Goal: Information Seeking & Learning: Find specific page/section

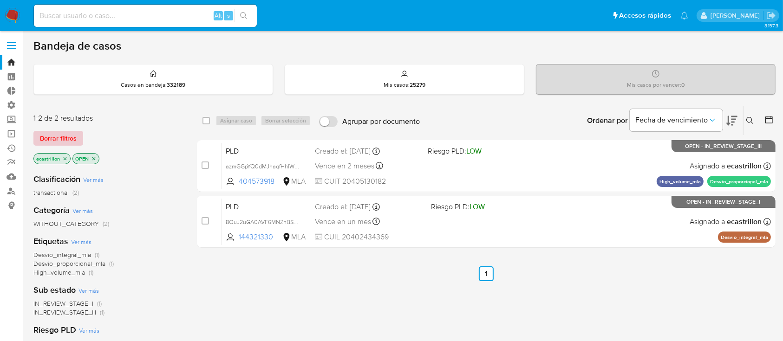
click at [40, 136] on span "Borrar filtros" at bounding box center [58, 138] width 37 height 13
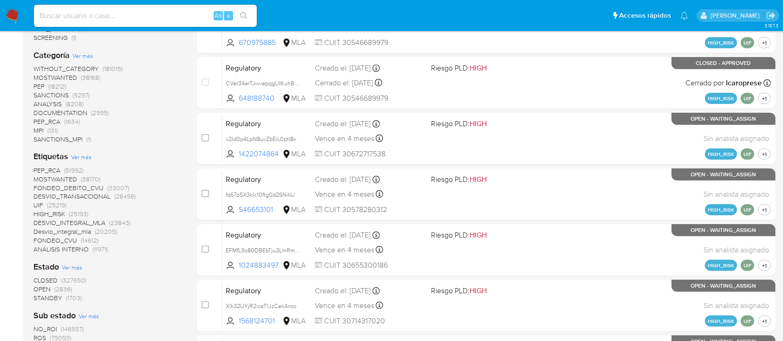
scroll to position [248, 0]
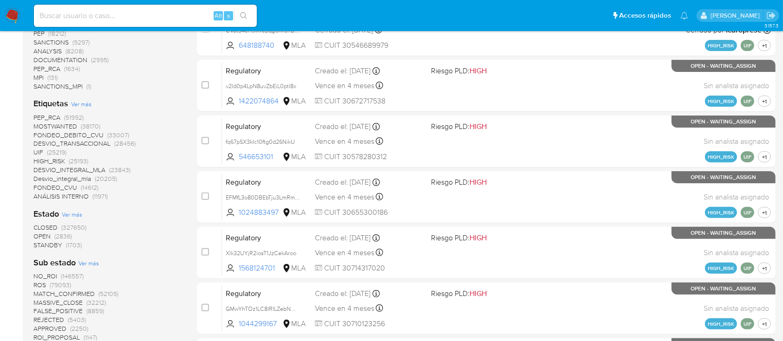
click at [44, 234] on span "OPEN" at bounding box center [41, 236] width 17 height 9
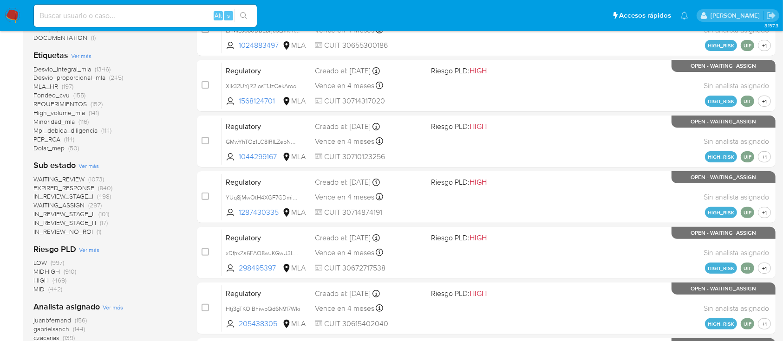
scroll to position [62, 0]
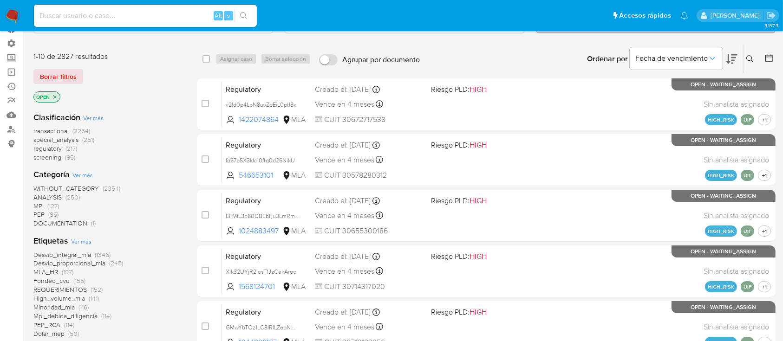
click at [56, 98] on icon "close-filter" at bounding box center [55, 97] width 6 height 6
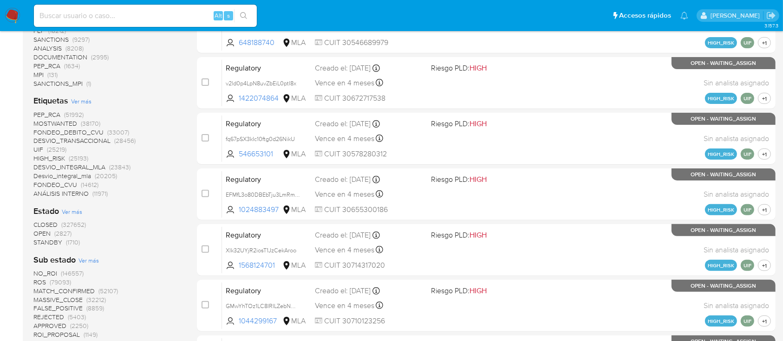
scroll to position [309, 0]
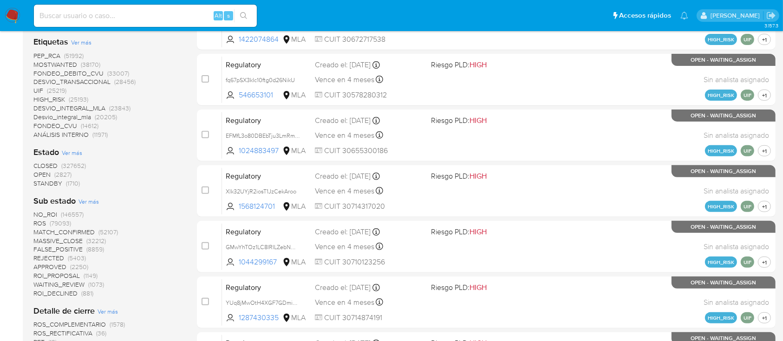
click at [59, 184] on span "STANDBY" at bounding box center [47, 183] width 29 height 9
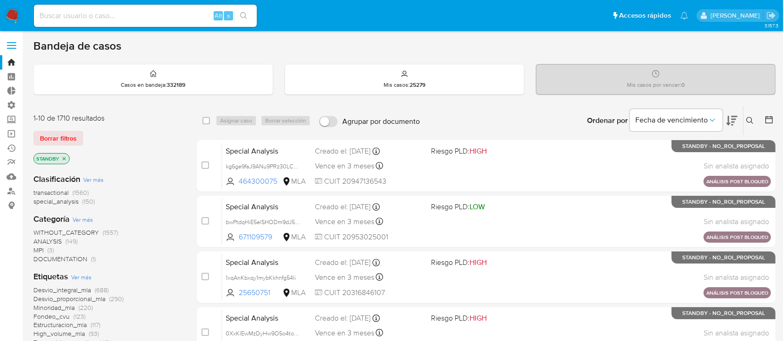
click at [67, 161] on p "STANDBY" at bounding box center [51, 159] width 35 height 10
click at [65, 158] on icon "close-filter" at bounding box center [64, 159] width 6 height 6
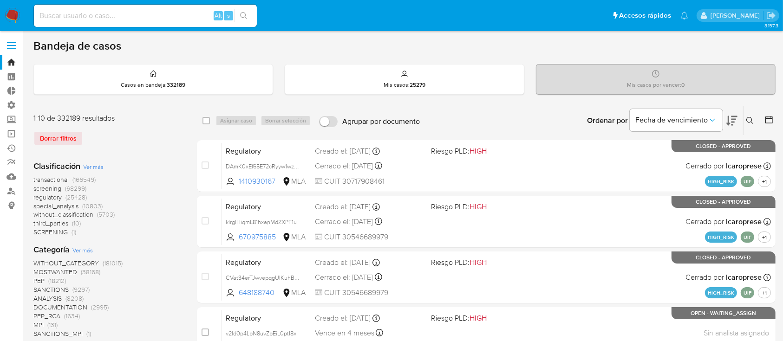
click at [55, 177] on span "transactional" at bounding box center [50, 179] width 35 height 9
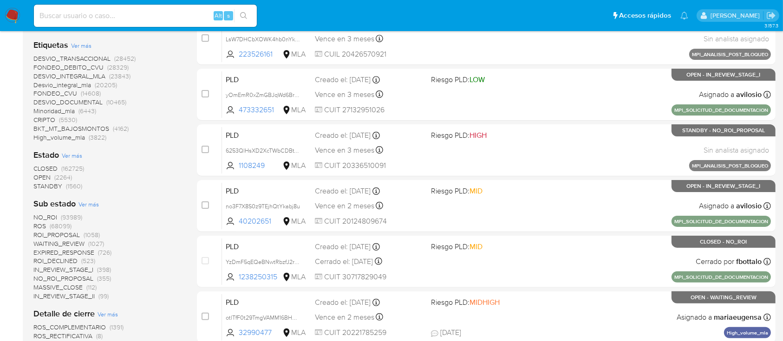
scroll to position [186, 0]
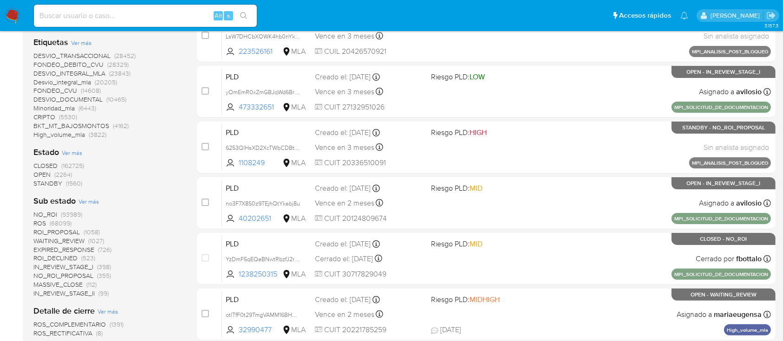
click at [45, 174] on span "OPEN" at bounding box center [41, 174] width 17 height 9
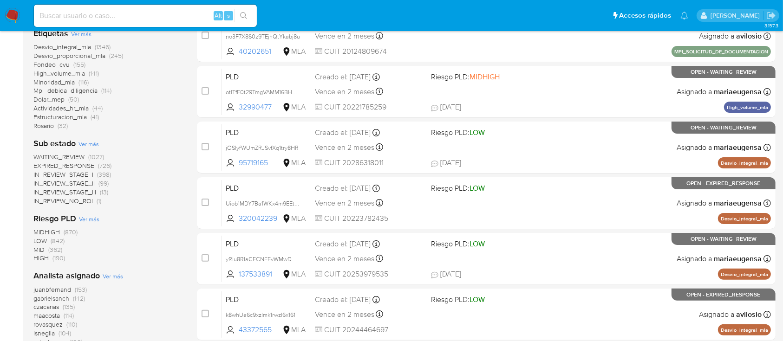
scroll to position [248, 0]
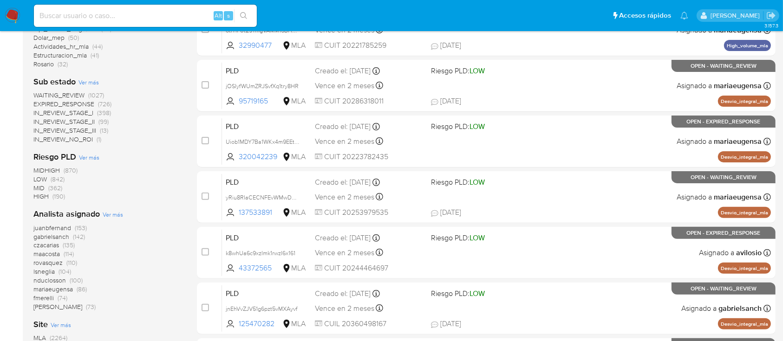
click at [0, 191] on aside "Bandeja Tablero Tablero Externo Administración Reglas Roles Usuarios Equipos Co…" at bounding box center [11, 118] width 23 height 733
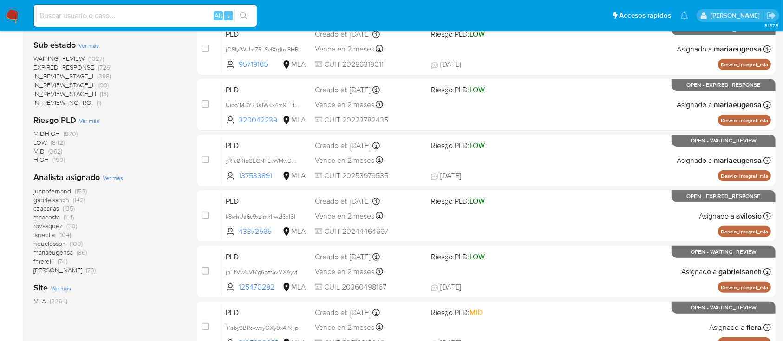
scroll to position [309, 0]
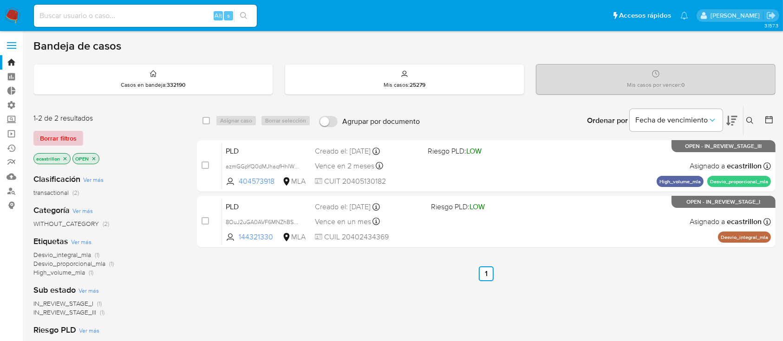
click at [55, 132] on span "Borrar filtros" at bounding box center [58, 138] width 37 height 13
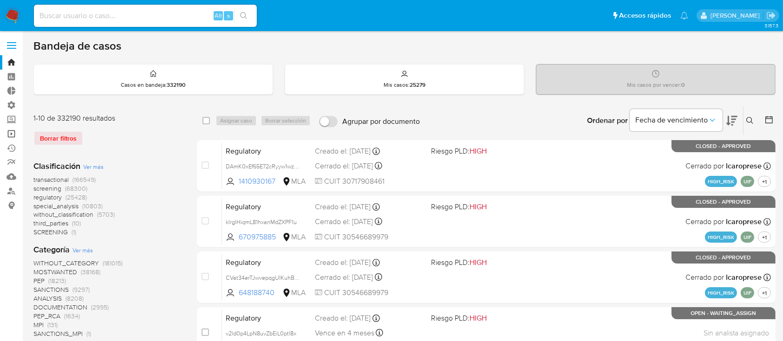
click at [6, 135] on link "Operaciones masivas" at bounding box center [55, 134] width 111 height 14
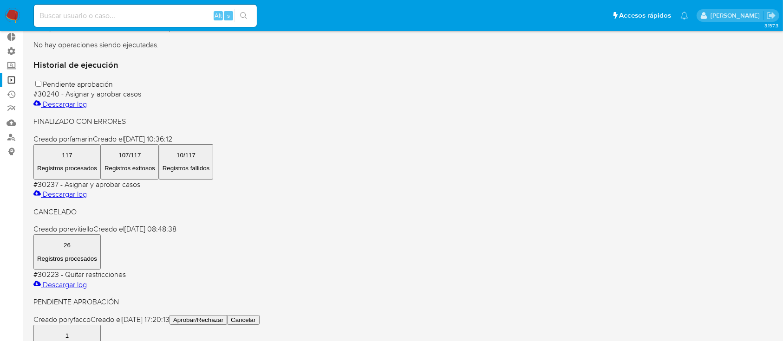
scroll to position [53, 0]
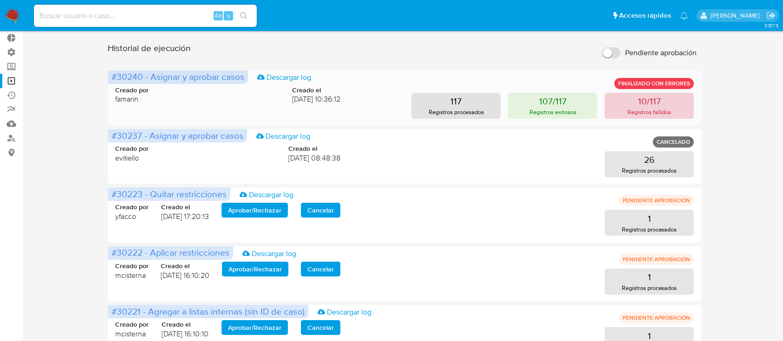
click at [638, 93] on button "10/117 Registros fallidos" at bounding box center [649, 106] width 89 height 26
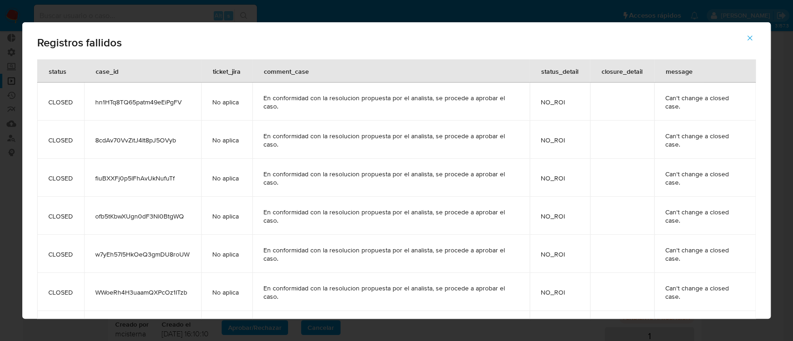
click at [743, 52] on div "Registros fallidos" at bounding box center [396, 40] width 748 height 37
click at [748, 40] on icon "button" at bounding box center [749, 38] width 8 height 8
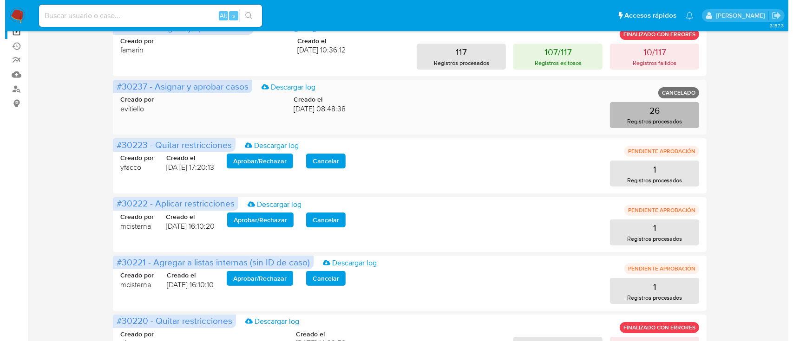
scroll to position [101, 0]
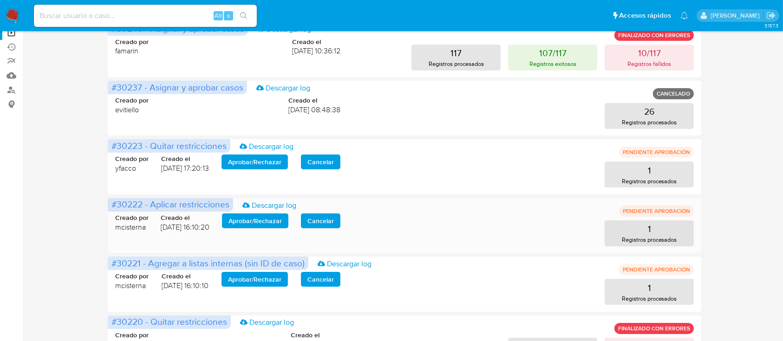
click at [260, 224] on span "Aprobar / Rechazar" at bounding box center [255, 221] width 53 height 13
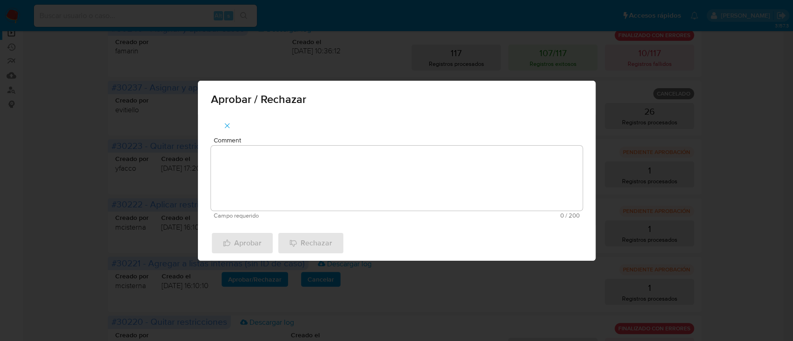
click at [278, 195] on textarea "Comment" at bounding box center [397, 178] width 372 height 65
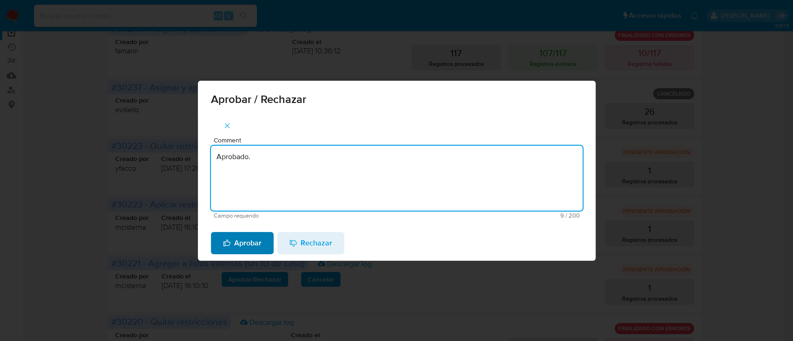
type textarea "Aprobado."
click at [247, 238] on span "Aprobar" at bounding box center [242, 243] width 39 height 20
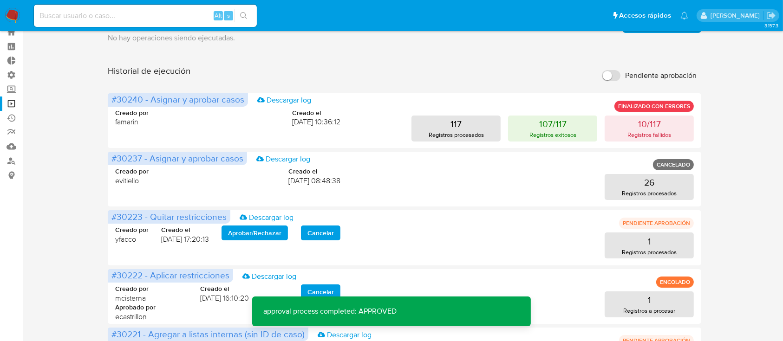
scroll to position [81, 0]
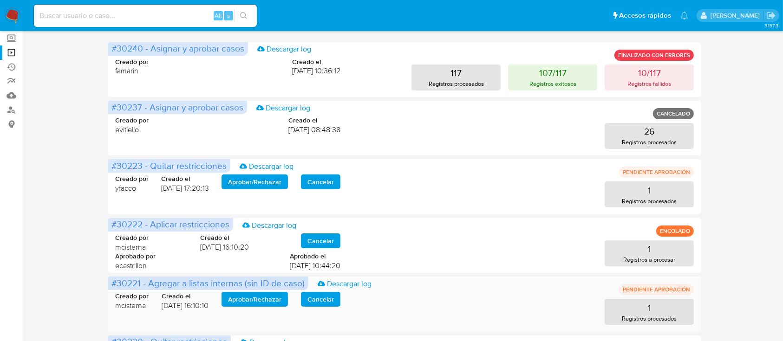
click at [265, 300] on span "Aprobar / Rechazar" at bounding box center [254, 299] width 53 height 13
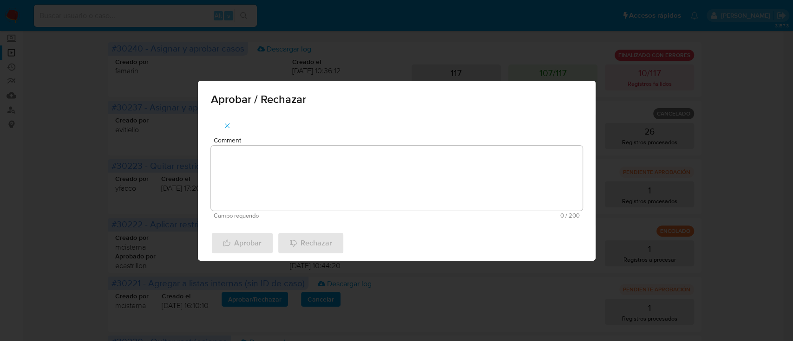
click at [318, 187] on textarea "Comment" at bounding box center [397, 178] width 372 height 65
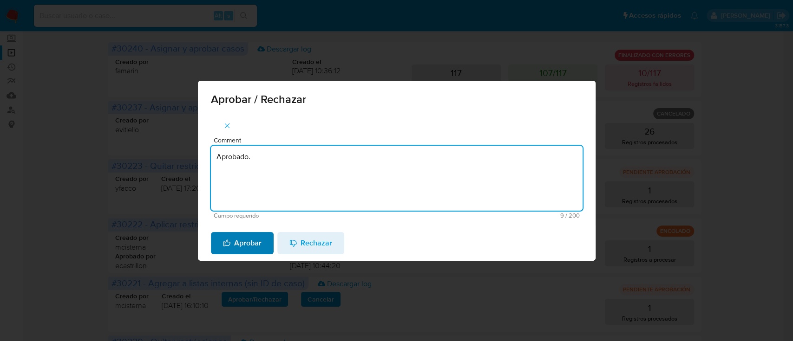
type textarea "Aprobado."
click at [230, 247] on span "Aprobar" at bounding box center [242, 243] width 39 height 20
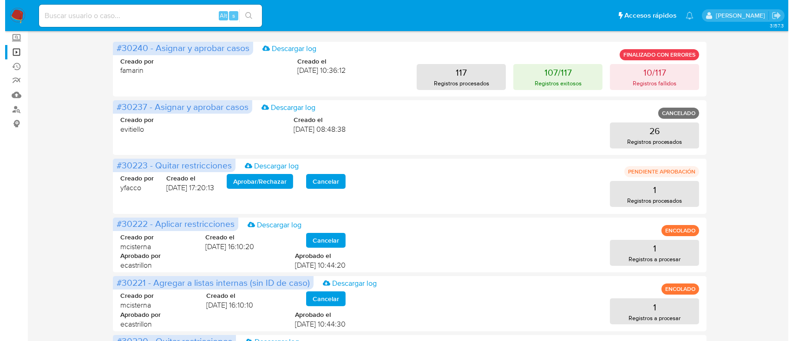
scroll to position [0, 0]
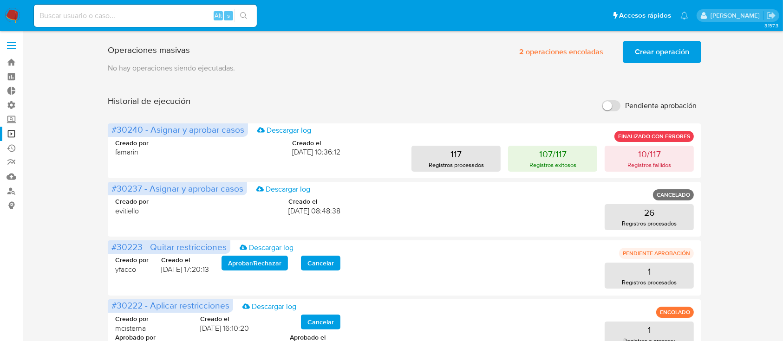
click at [613, 103] on input "Pendiente aprobación" at bounding box center [611, 105] width 19 height 11
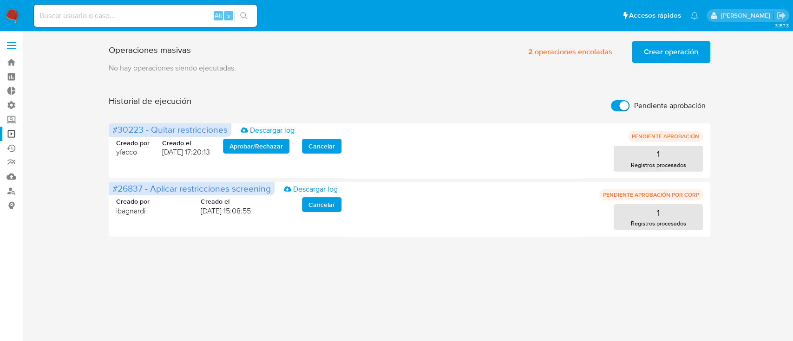
click at [613, 104] on input "Pendiente aprobación" at bounding box center [620, 105] width 19 height 11
checkbox input "false"
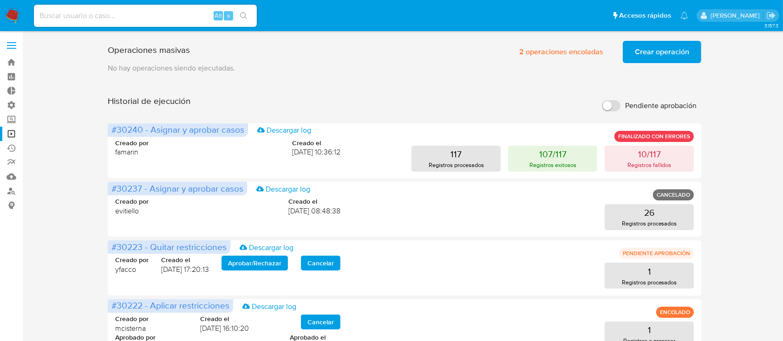
click at [659, 50] on span "Crear operación" at bounding box center [662, 52] width 54 height 20
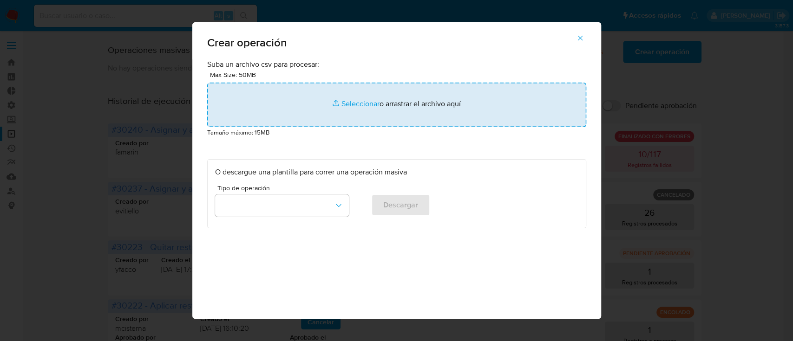
click at [438, 93] on input "file" at bounding box center [396, 105] width 379 height 45
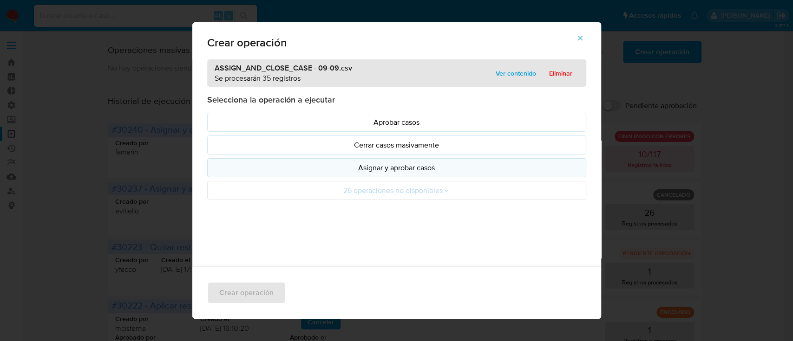
click at [353, 173] on button "Asignar y aprobar casos" at bounding box center [396, 167] width 379 height 19
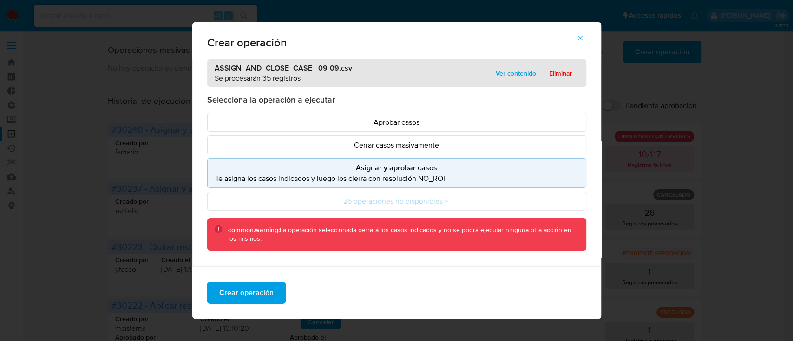
click at [514, 63] on div "ASSIGN_AND_CLOSE_CASE - 09-09.csv Se procesarán 35 registros Ver contenido Elim…" at bounding box center [396, 72] width 379 height 27
click at [514, 71] on span "Ver contenido" at bounding box center [516, 73] width 40 height 13
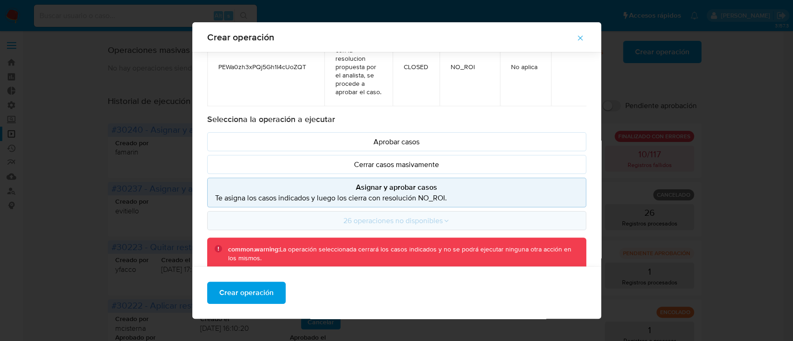
scroll to position [93, 0]
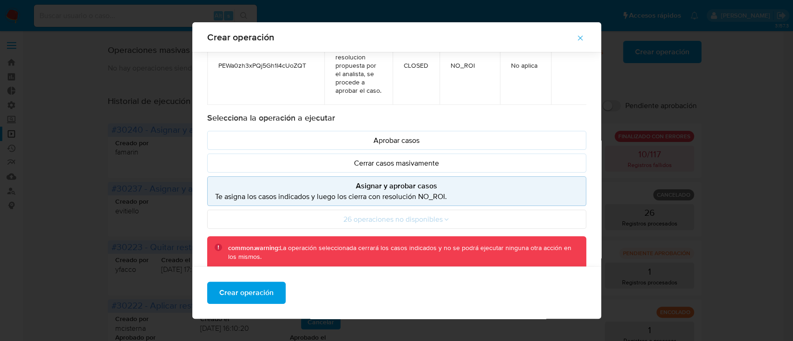
click at [330, 188] on p "Asignar y aprobar casos" at bounding box center [396, 186] width 363 height 11
click at [256, 292] on span "Crear operación" at bounding box center [246, 293] width 54 height 20
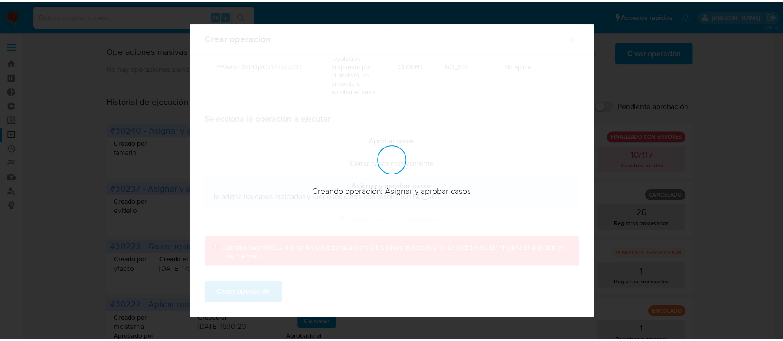
scroll to position [7, 0]
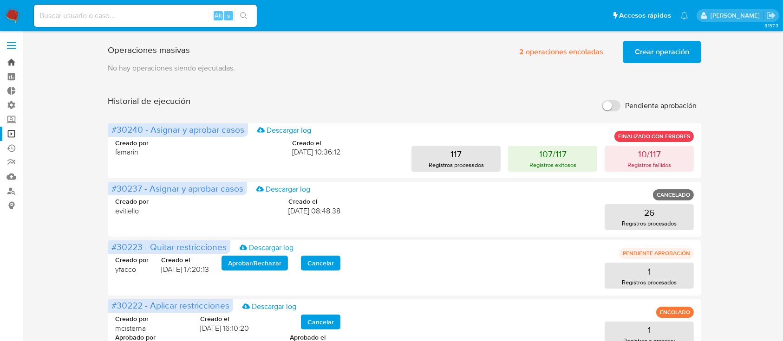
click at [18, 63] on link "Bandeja" at bounding box center [55, 62] width 111 height 14
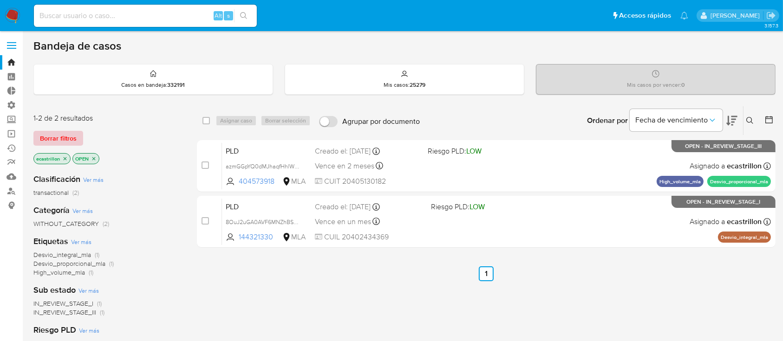
click at [55, 138] on span "Borrar filtros" at bounding box center [58, 138] width 37 height 13
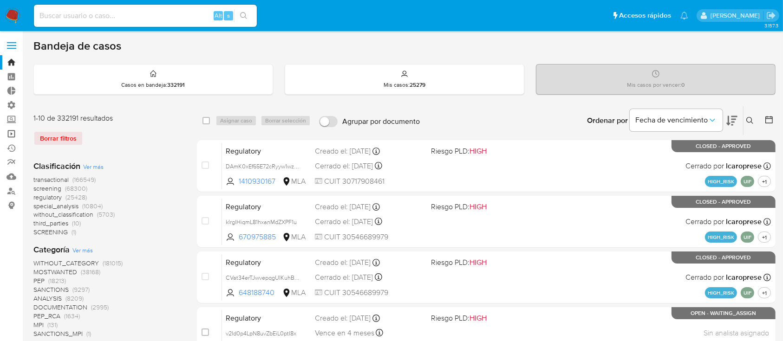
click at [10, 138] on link "Operaciones masivas" at bounding box center [55, 134] width 111 height 14
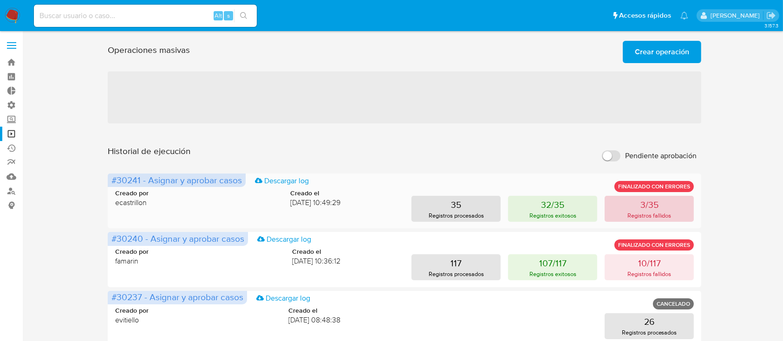
click at [623, 205] on button "3/35 Registros fallidos" at bounding box center [649, 209] width 89 height 26
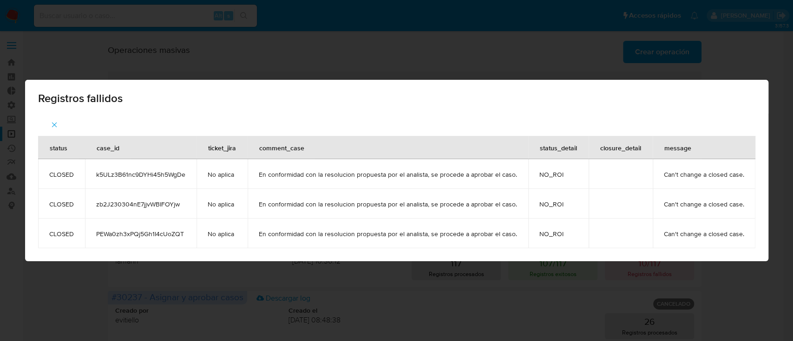
click at [53, 124] on icon "button" at bounding box center [54, 125] width 8 height 8
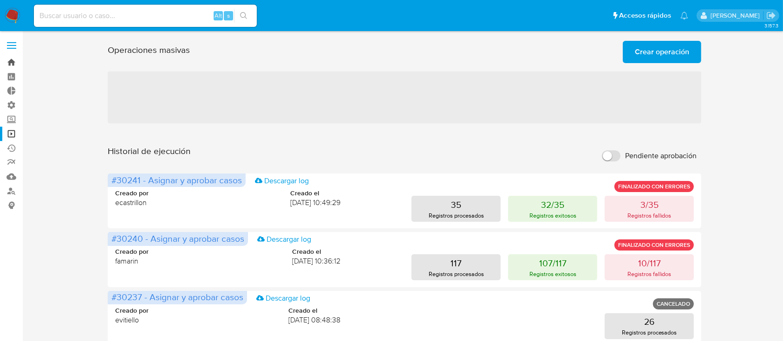
click at [13, 60] on link "Bandeja" at bounding box center [55, 62] width 111 height 14
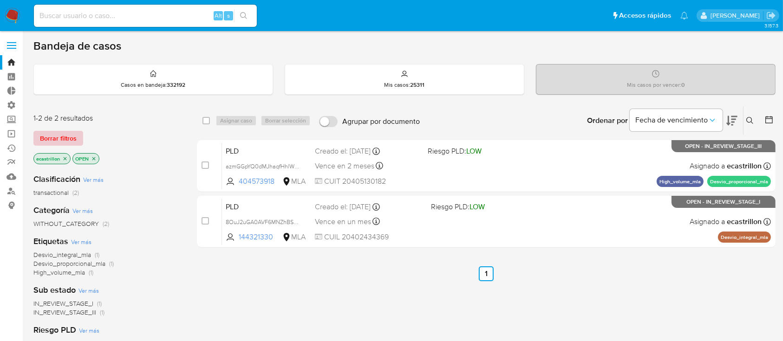
click at [61, 136] on span "Borrar filtros" at bounding box center [58, 138] width 37 height 13
click at [57, 132] on span "Borrar filtros" at bounding box center [58, 138] width 37 height 13
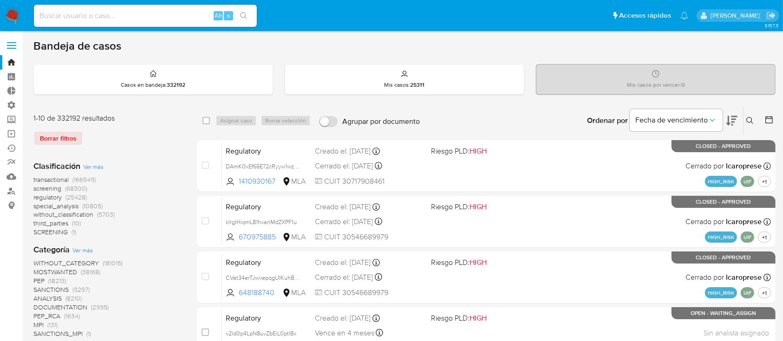
click at [752, 125] on button at bounding box center [751, 120] width 15 height 11
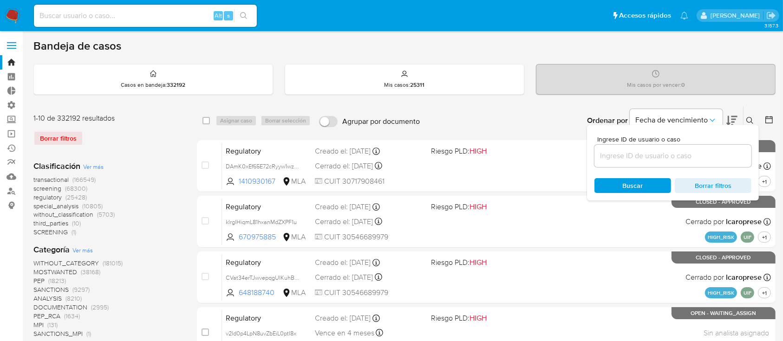
click at [650, 153] on input at bounding box center [673, 156] width 157 height 12
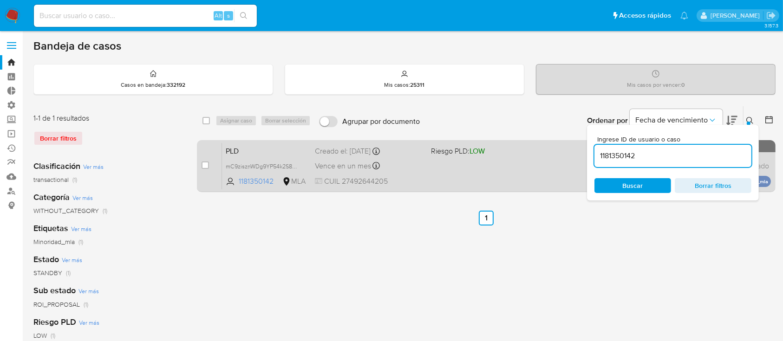
click at [473, 158] on div "PLD mC9zisznWDg9YP54k2S8ebRT 1181350142 MLA Riesgo PLD: LOW Creado el: 12/07/20…" at bounding box center [496, 166] width 549 height 47
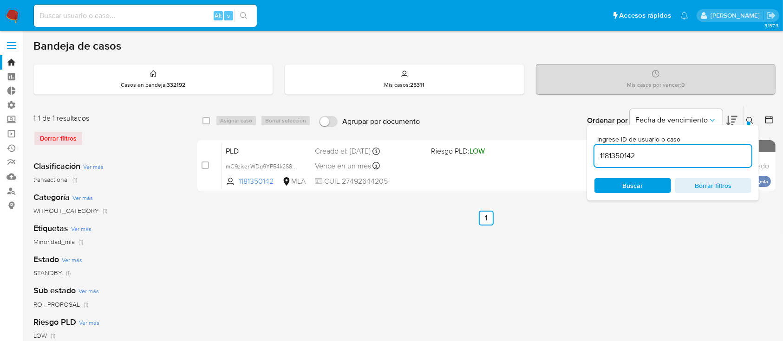
click at [632, 155] on input "1181350142" at bounding box center [673, 156] width 157 height 12
click at [632, 156] on input "1181350142" at bounding box center [673, 156] width 157 height 12
paste input "2348430875"
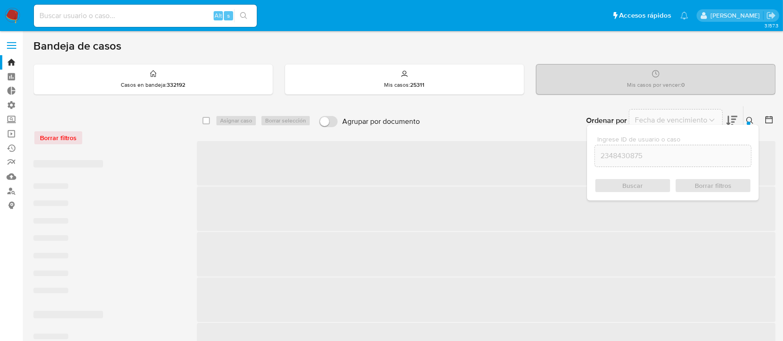
click at [747, 116] on button at bounding box center [751, 120] width 15 height 11
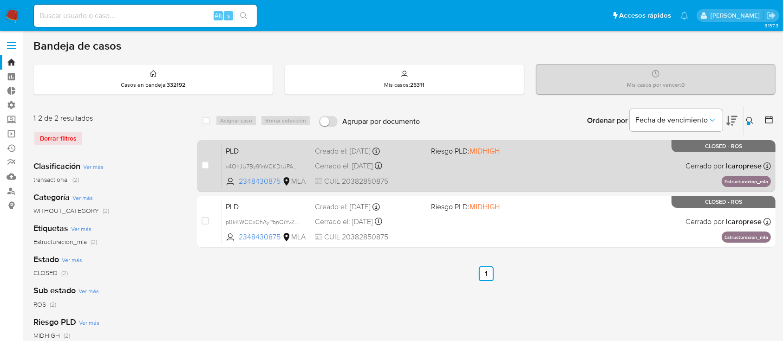
click at [561, 166] on div "PLD v4OhJU7By9fmVCKDtUPAp4u9 2348430875 MLA Riesgo PLD: MIDHIGH Creado el: 12/0…" at bounding box center [496, 166] width 549 height 47
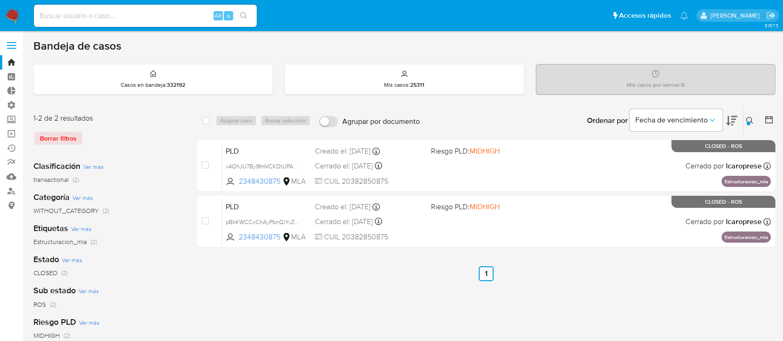
click at [748, 122] on div at bounding box center [749, 124] width 4 height 4
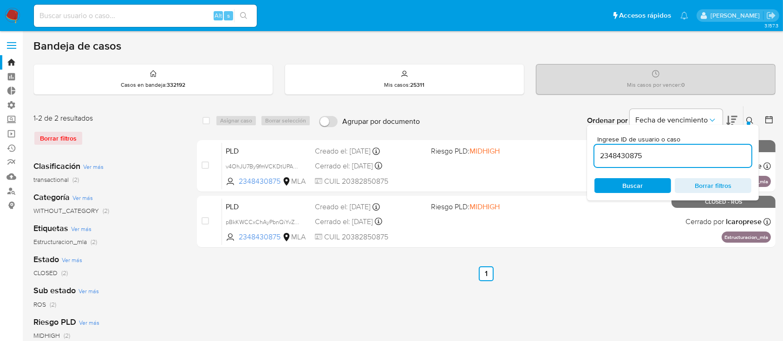
click at [658, 155] on input "2348430875" at bounding box center [673, 156] width 157 height 12
click at [748, 118] on icon at bounding box center [749, 120] width 7 height 7
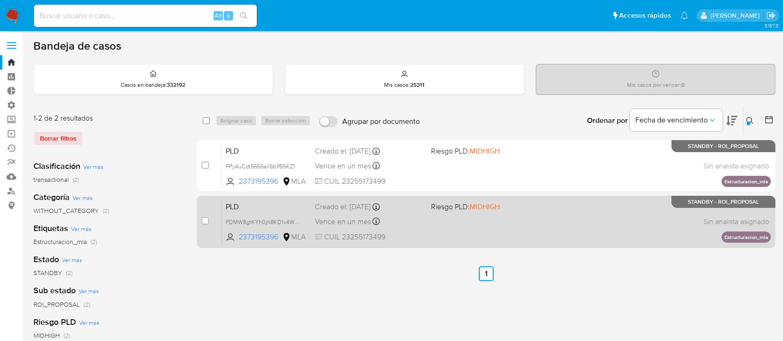
click at [502, 214] on div "PLD PDMW8gtKYh0jh8KD1v4WrZJw 2373195396 MLA Riesgo PLD: MIDHIGH Creado el: 12/0…" at bounding box center [496, 221] width 549 height 47
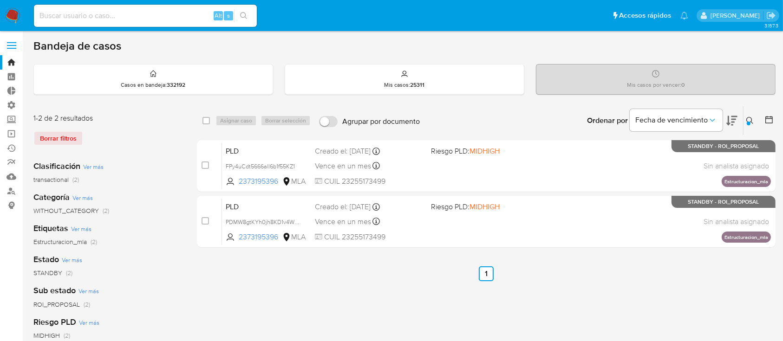
click at [751, 120] on icon at bounding box center [749, 120] width 7 height 7
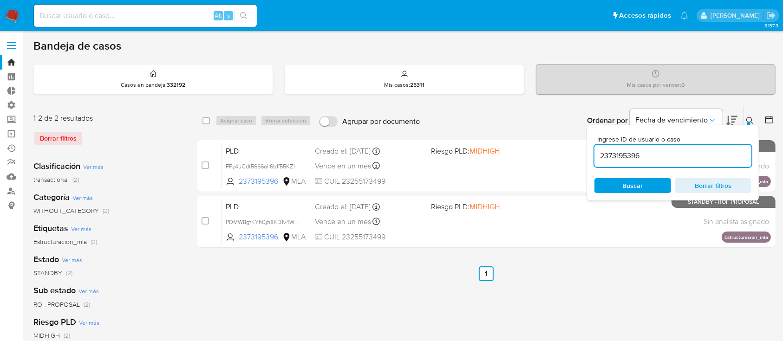
click at [713, 158] on input "2373195396" at bounding box center [673, 156] width 157 height 12
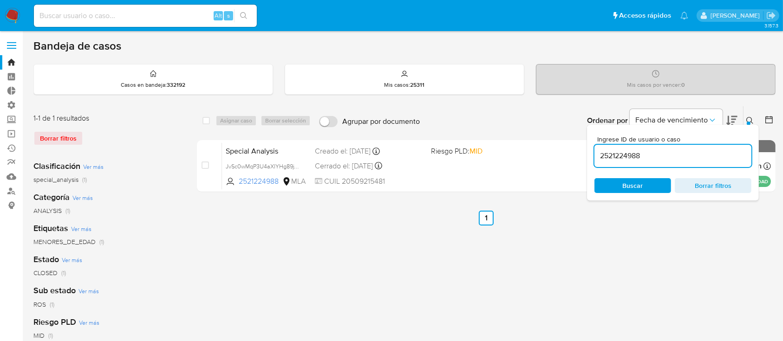
click at [747, 123] on div at bounding box center [749, 124] width 4 height 4
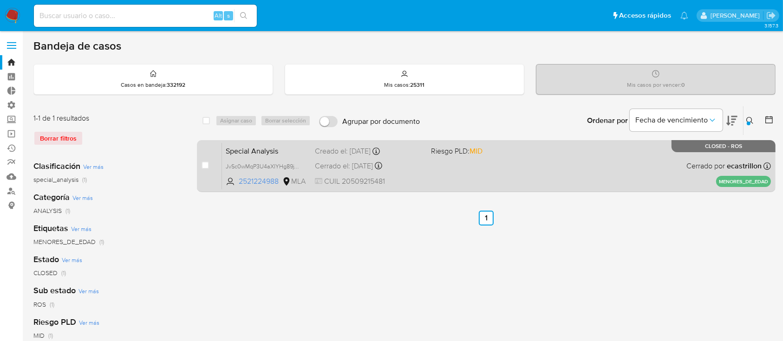
click at [529, 149] on span "Riesgo PLD: MID" at bounding box center [485, 150] width 108 height 12
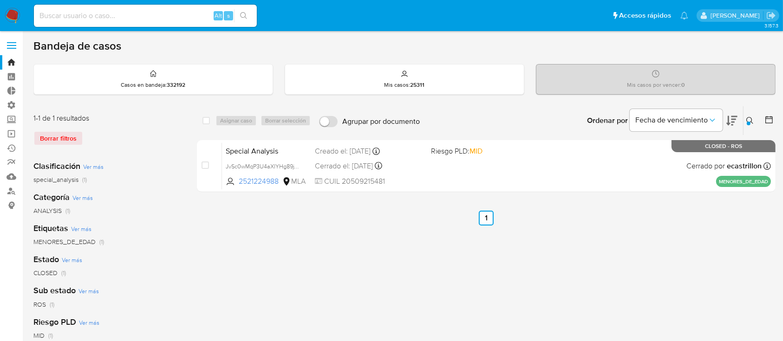
drag, startPoint x: 750, startPoint y: 121, endPoint x: 728, endPoint y: 134, distance: 25.4
click at [750, 121] on button at bounding box center [751, 120] width 15 height 11
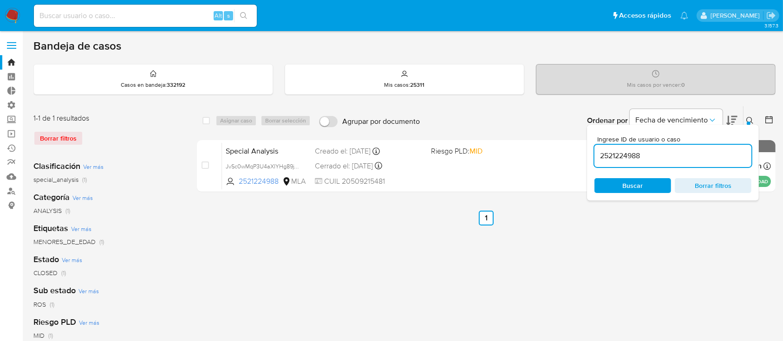
click at [708, 150] on input "2521224988" at bounding box center [673, 156] width 157 height 12
click at [707, 150] on input "2521224988" at bounding box center [673, 156] width 157 height 12
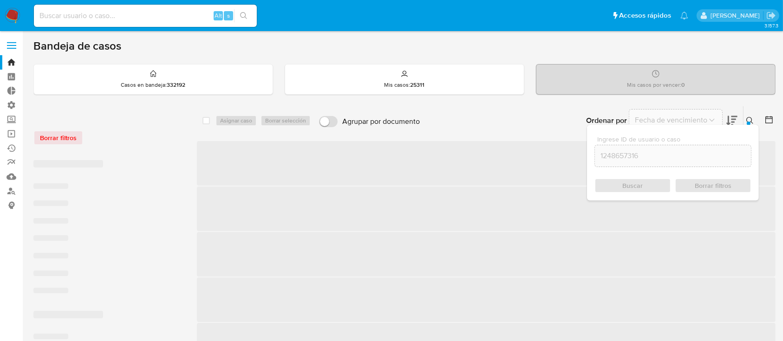
click at [752, 122] on icon at bounding box center [749, 120] width 7 height 7
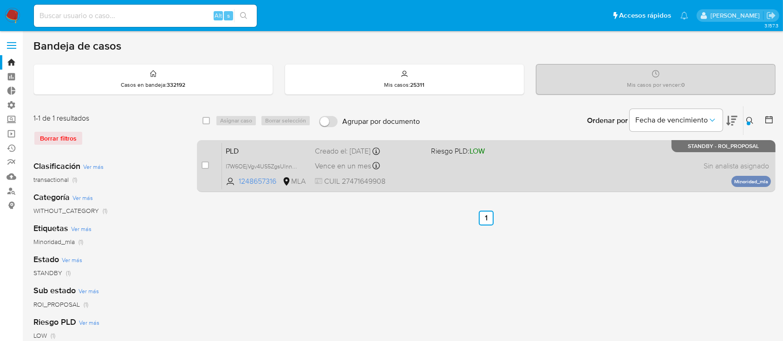
click at [637, 170] on div "PLD l7W6OEjVgv4US5ZgsUlnn6fC 1248657316 MLA Riesgo PLD: LOW Creado el: 12/07/20…" at bounding box center [496, 166] width 549 height 47
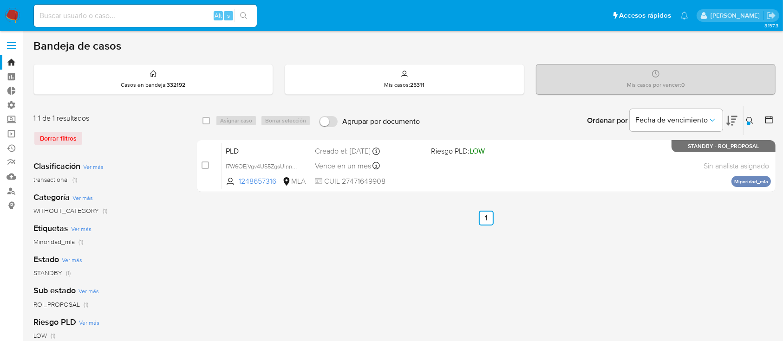
click at [752, 117] on icon at bounding box center [749, 120] width 7 height 7
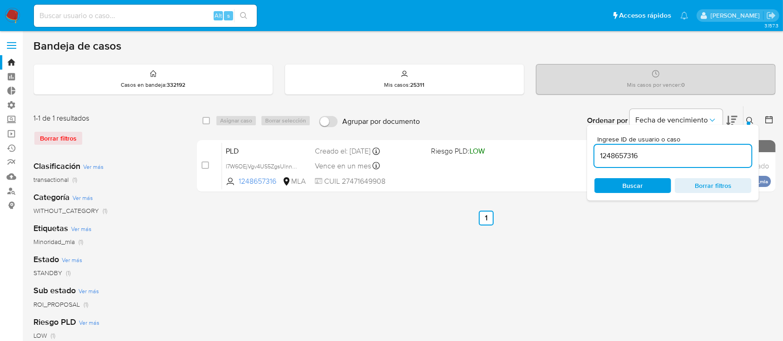
click at [694, 157] on input "1248657316" at bounding box center [673, 156] width 157 height 12
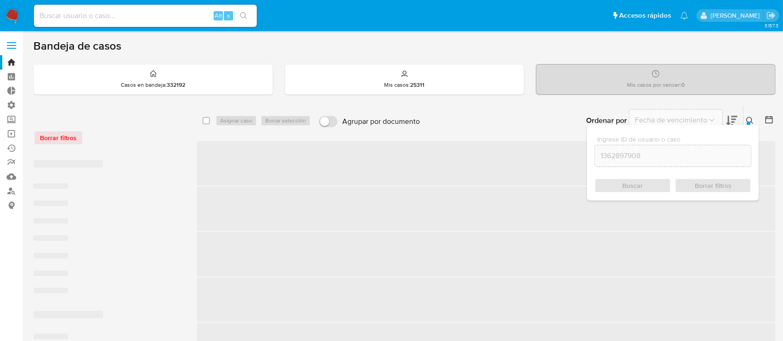
click at [754, 114] on div "Ingrese ID de usuario o caso 1362897908 Buscar Borrar filtros" at bounding box center [751, 120] width 16 height 29
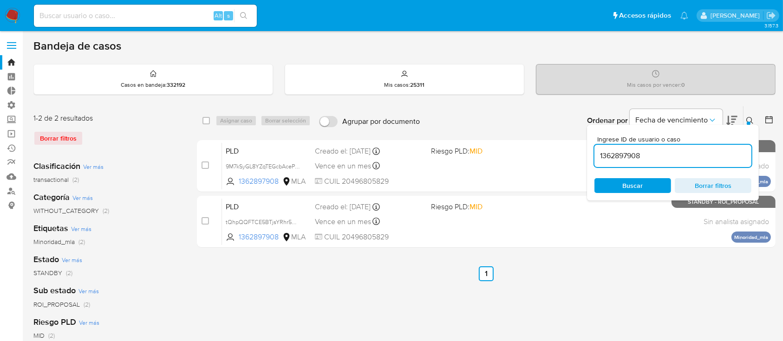
click at [751, 119] on icon at bounding box center [749, 120] width 7 height 7
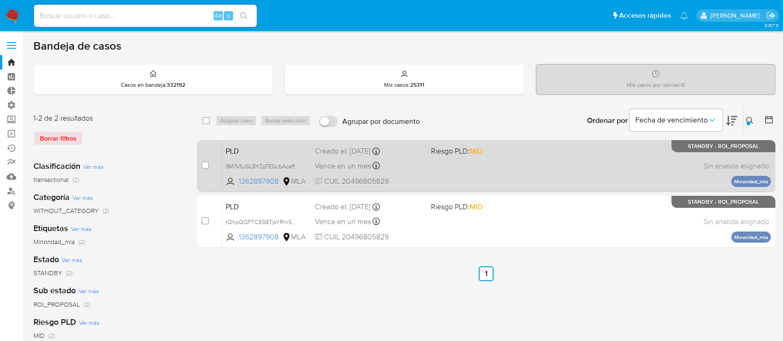
click at [465, 164] on div "PLD 9M7kSyGL8YZqTEGcbAcePdPT 1362897908 MLA Riesgo PLD: MID Creado el: 12/08/20…" at bounding box center [496, 166] width 549 height 47
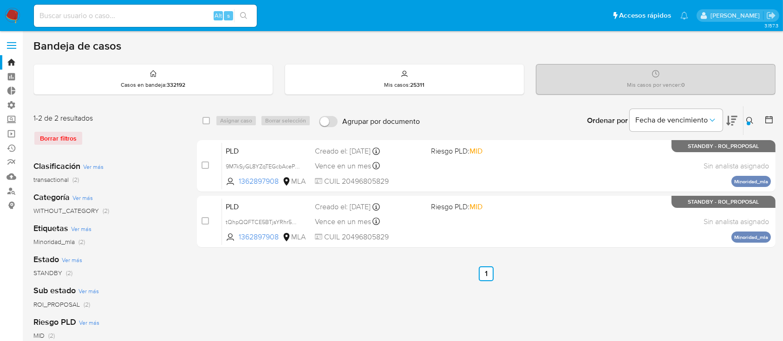
click at [748, 119] on icon at bounding box center [749, 120] width 7 height 7
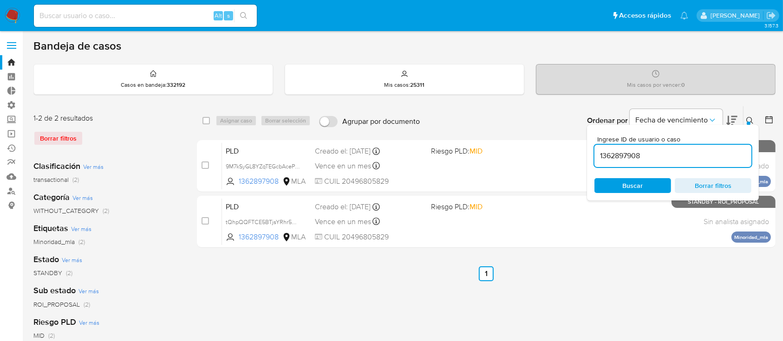
click at [686, 154] on input "1362897908" at bounding box center [673, 156] width 157 height 12
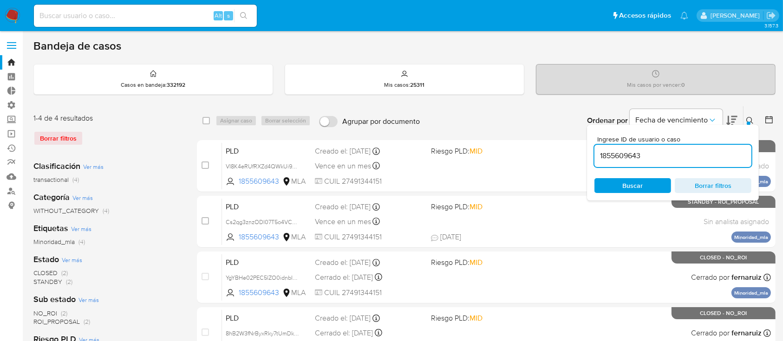
click at [751, 116] on button at bounding box center [751, 120] width 15 height 11
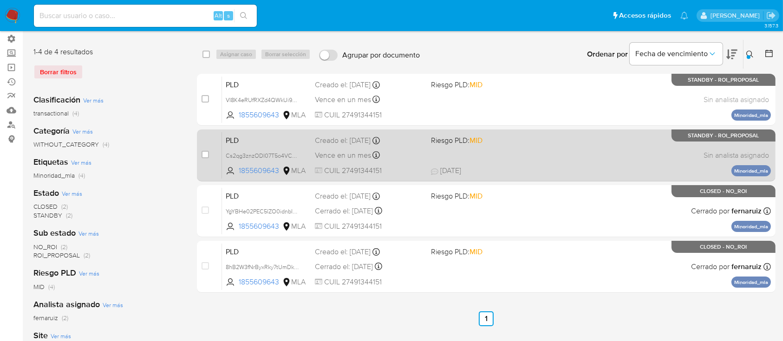
scroll to position [124, 0]
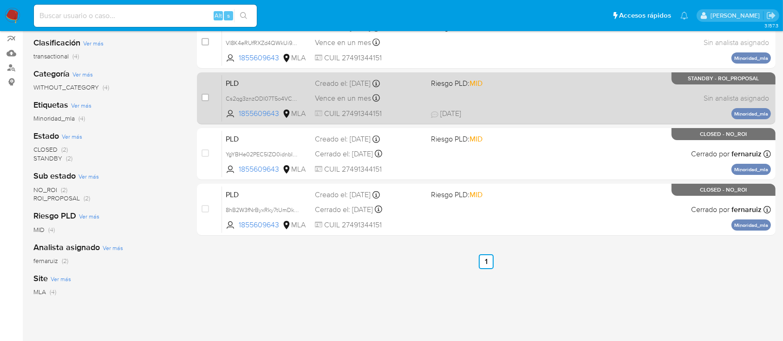
click at [526, 101] on div "PLD Cs2qg3znzODI07T5o4VCF6NG 1855609643 MLA Riesgo PLD: MID Creado el: 12/07/20…" at bounding box center [496, 98] width 549 height 47
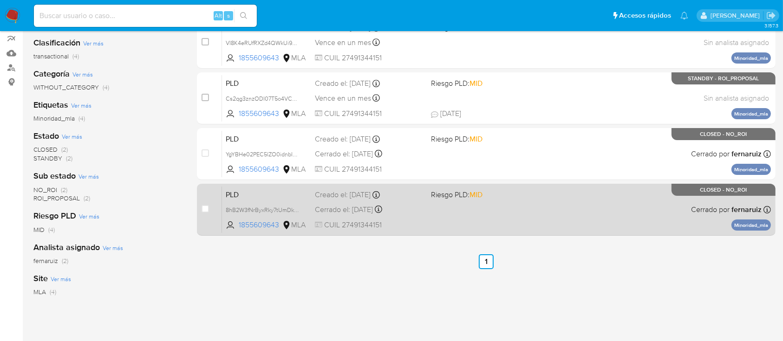
scroll to position [0, 0]
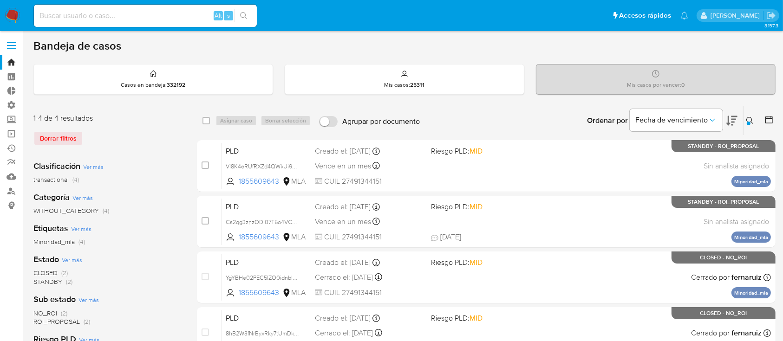
click at [749, 125] on button at bounding box center [751, 120] width 15 height 11
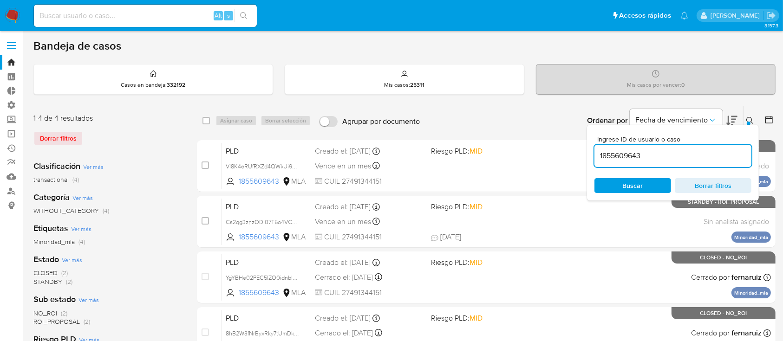
click at [673, 154] on input "1855609643" at bounding box center [673, 156] width 157 height 12
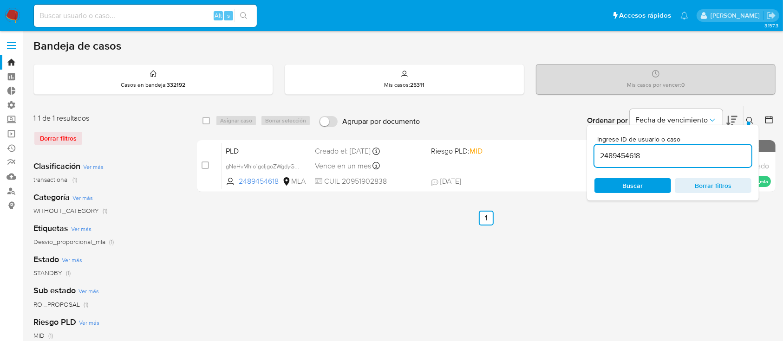
click at [750, 118] on icon at bounding box center [749, 120] width 7 height 7
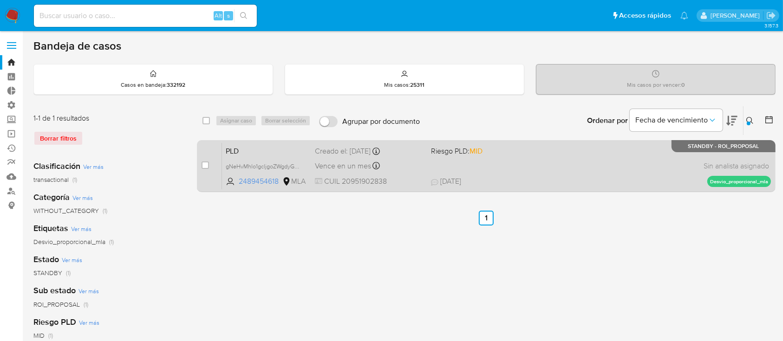
click at [574, 167] on div "PLD gNeHvMhIo1gcljgoZWgdyGWV 2489454618 MLA Riesgo PLD: MID Creado el: 12/07/20…" at bounding box center [496, 166] width 549 height 47
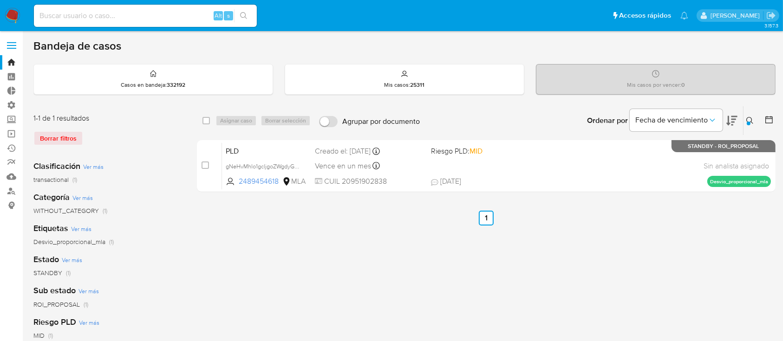
click at [749, 122] on div at bounding box center [749, 124] width 4 height 4
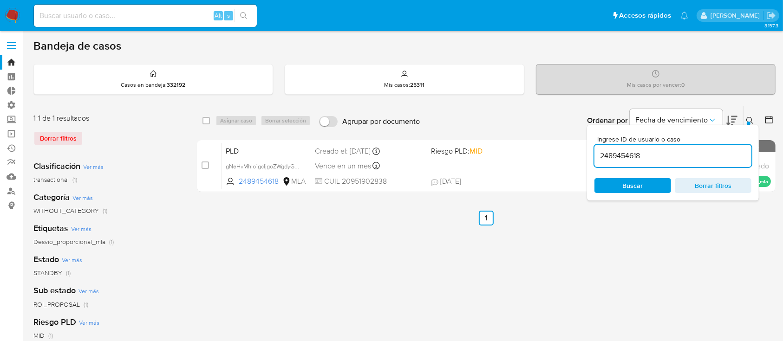
click at [691, 155] on input "2489454618" at bounding box center [673, 156] width 157 height 12
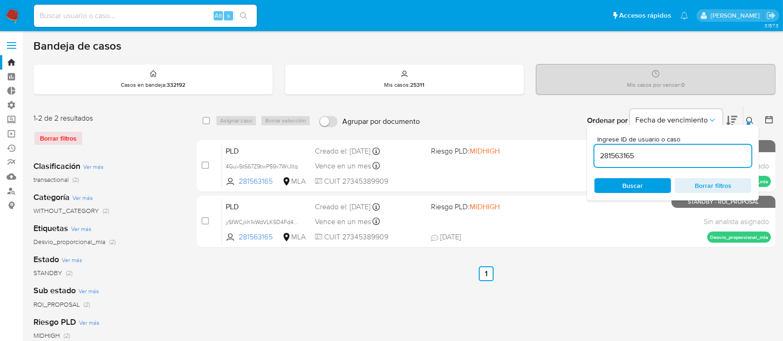
click at [752, 117] on icon at bounding box center [749, 120] width 7 height 7
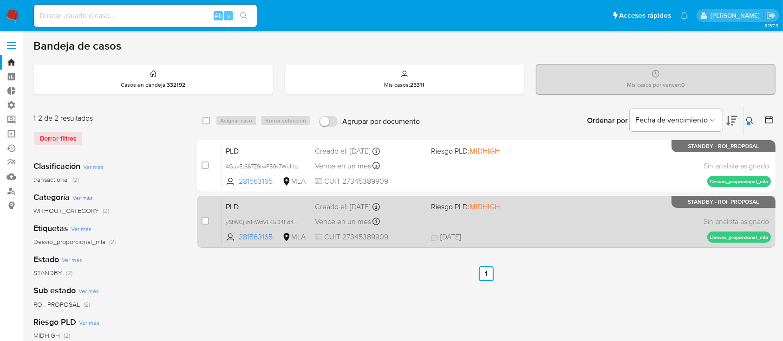
click at [568, 238] on span "24/07/2025 24/07/2025 09:29" at bounding box center [543, 237] width 224 height 10
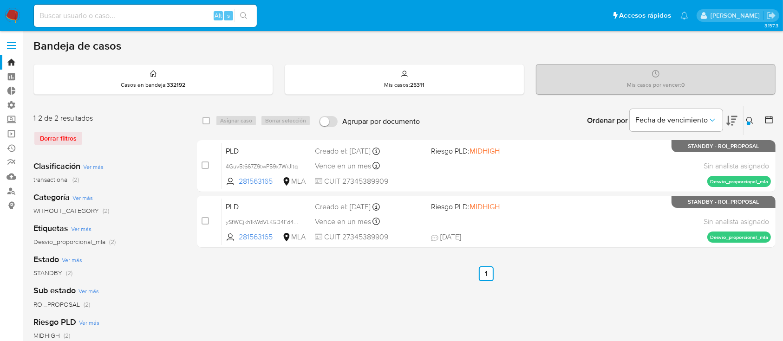
click at [746, 126] on div "Ingrese ID de usuario o caso 281563165 Buscar Borrar filtros" at bounding box center [751, 120] width 16 height 29
click at [746, 121] on icon at bounding box center [749, 120] width 7 height 7
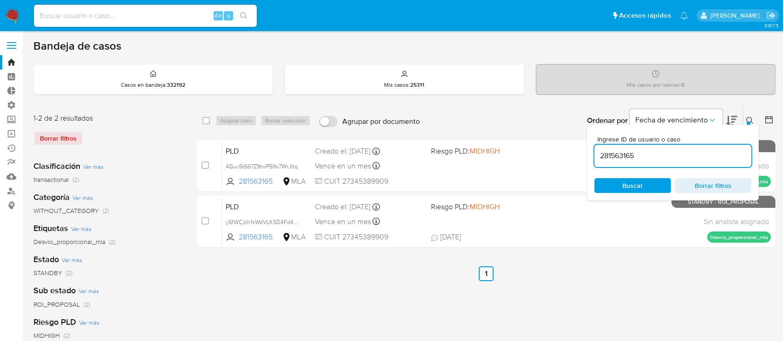
click at [695, 161] on input "281563165" at bounding box center [673, 156] width 157 height 12
type input "1018075852"
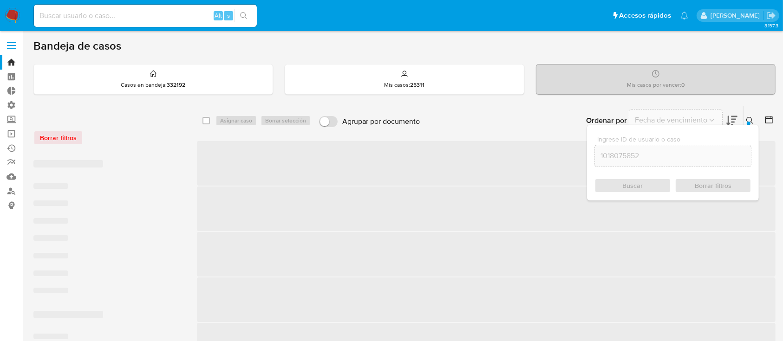
click at [751, 121] on icon at bounding box center [749, 120] width 7 height 7
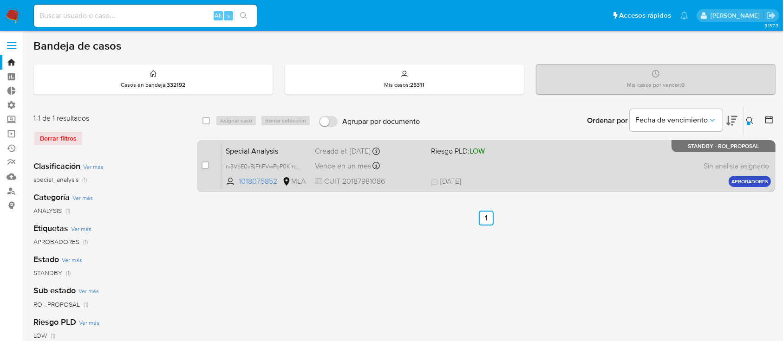
click at [636, 163] on div "Special Analysis rv3VbE0vBjFhFVwPoP0KmfVt 1018075852 MLA Riesgo PLD: LOW Creado…" at bounding box center [496, 166] width 549 height 47
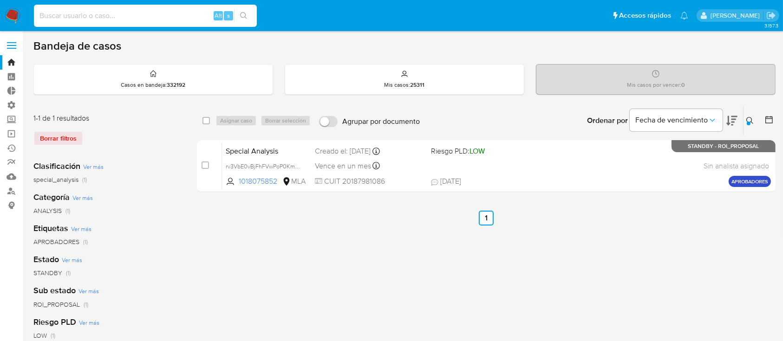
click at [179, 20] on input at bounding box center [145, 16] width 223 height 12
paste input "1341547653"
type input "1341547653"
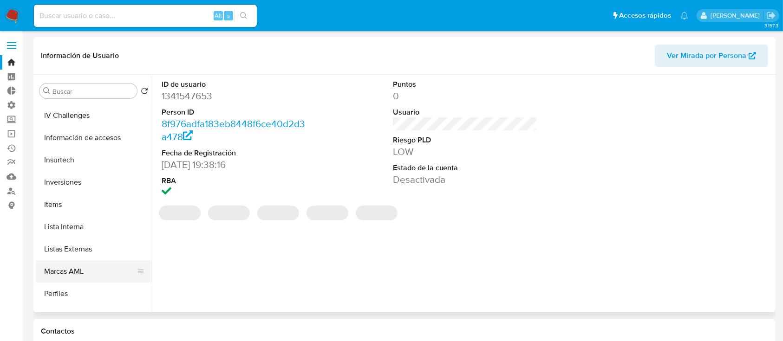
scroll to position [459, 0]
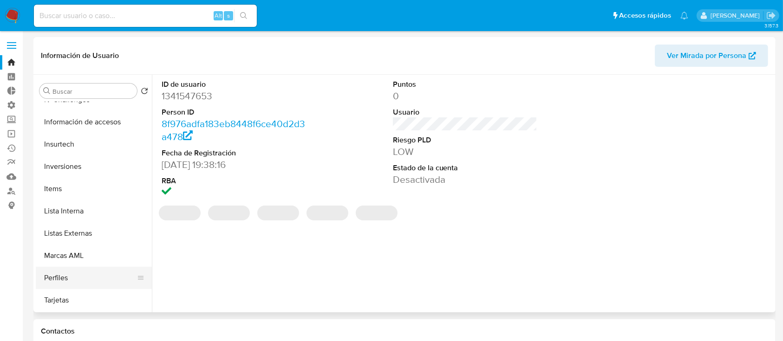
select select "10"
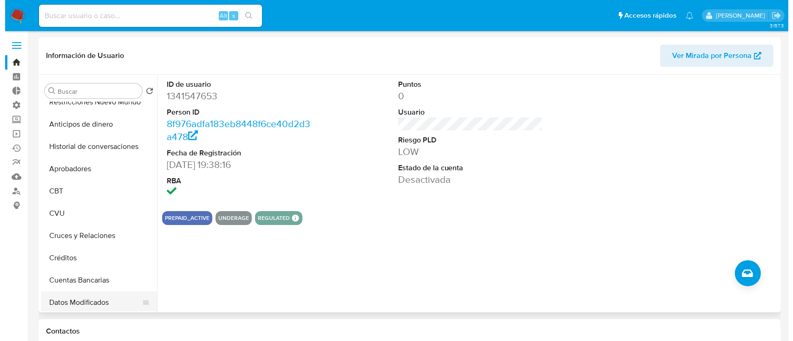
scroll to position [0, 0]
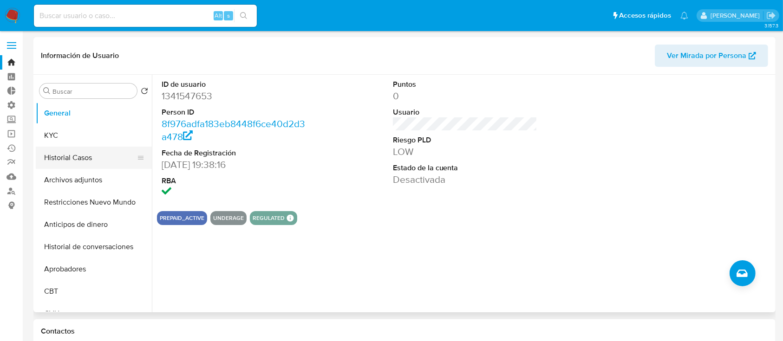
click at [91, 157] on button "Historial Casos" at bounding box center [90, 158] width 109 height 22
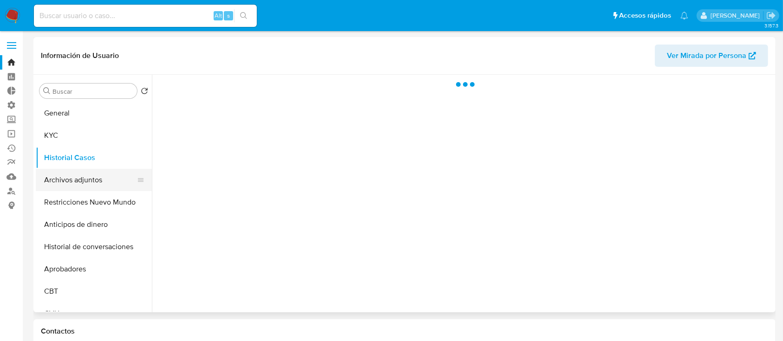
click at [77, 181] on button "Archivos adjuntos" at bounding box center [90, 180] width 109 height 22
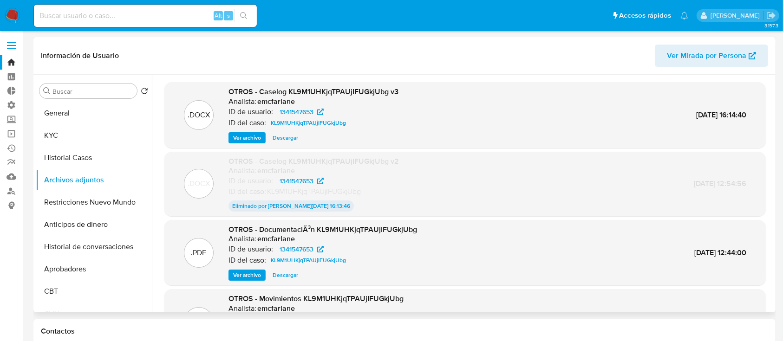
click at [260, 143] on span "Ver archivo" at bounding box center [247, 137] width 28 height 9
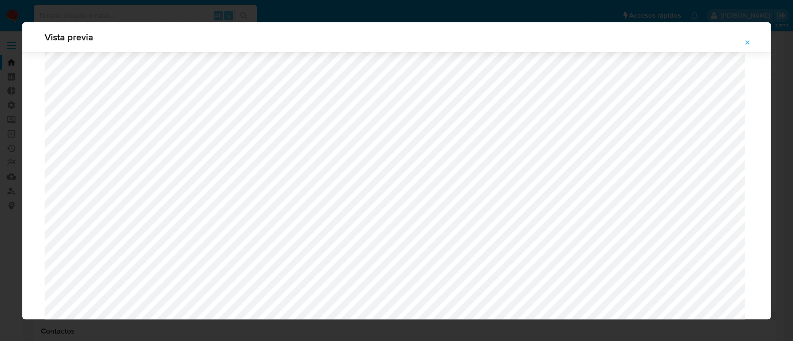
scroll to position [786, 0]
click at [751, 46] on button "Attachment preview" at bounding box center [747, 42] width 20 height 15
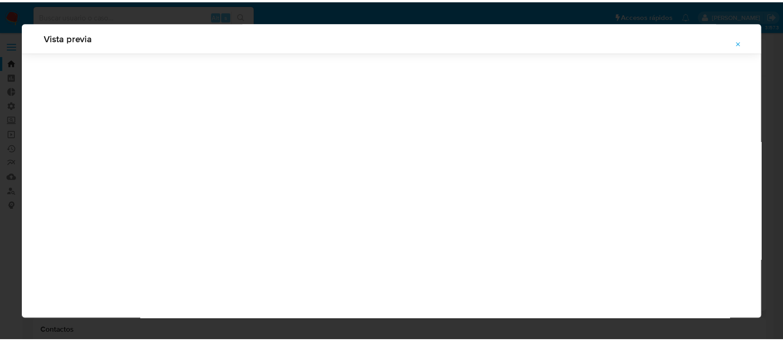
scroll to position [30, 0]
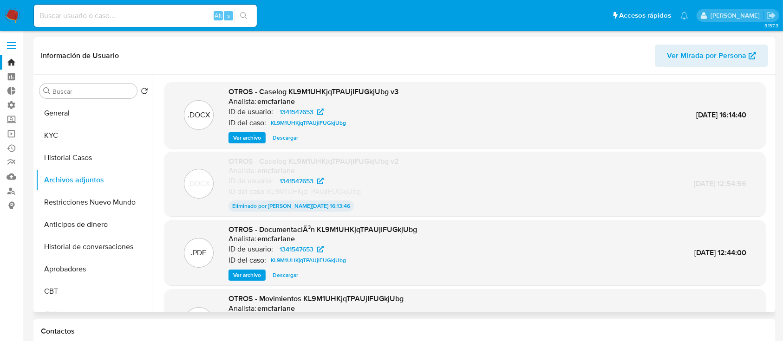
click at [19, 59] on link "Bandeja" at bounding box center [55, 62] width 111 height 14
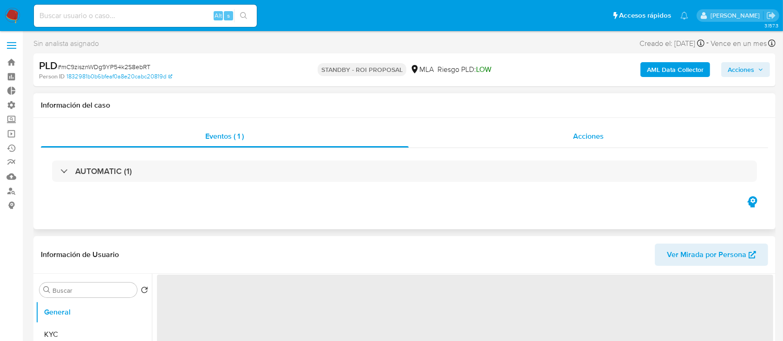
click at [559, 147] on div "Acciones" at bounding box center [589, 136] width 360 height 22
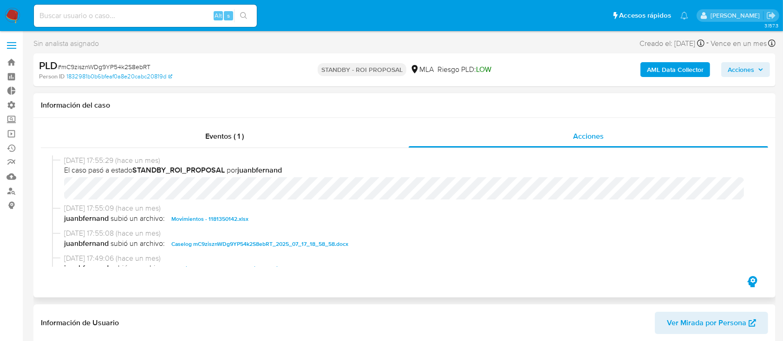
select select "10"
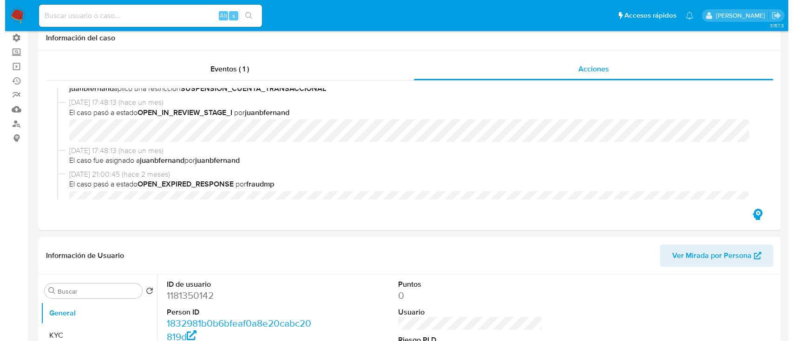
scroll to position [186, 0]
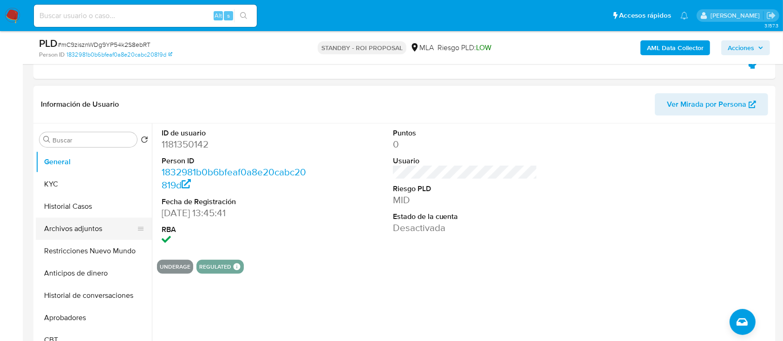
click at [59, 230] on button "Archivos adjuntos" at bounding box center [90, 229] width 109 height 22
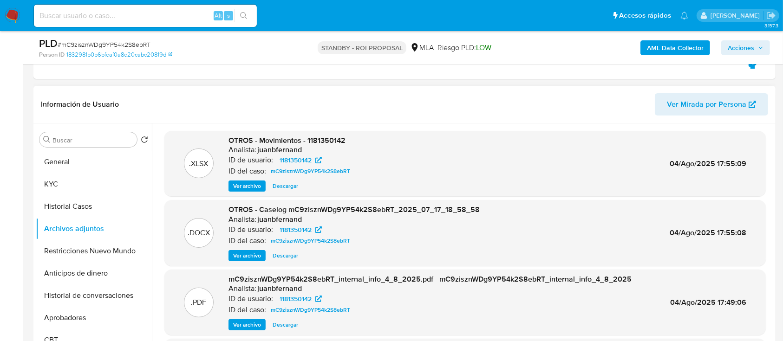
click at [234, 253] on span "Ver archivo" at bounding box center [247, 255] width 28 height 9
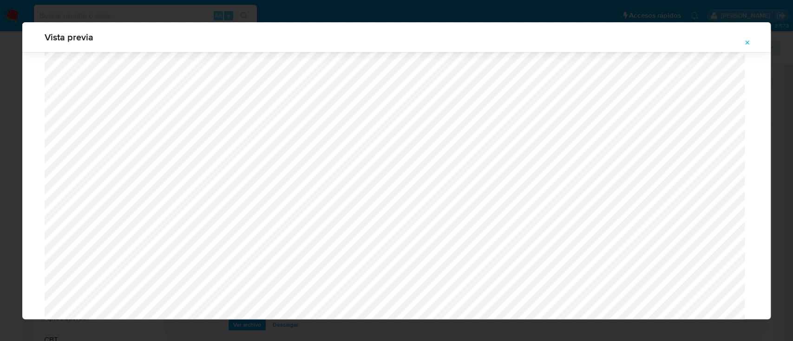
scroll to position [790, 0]
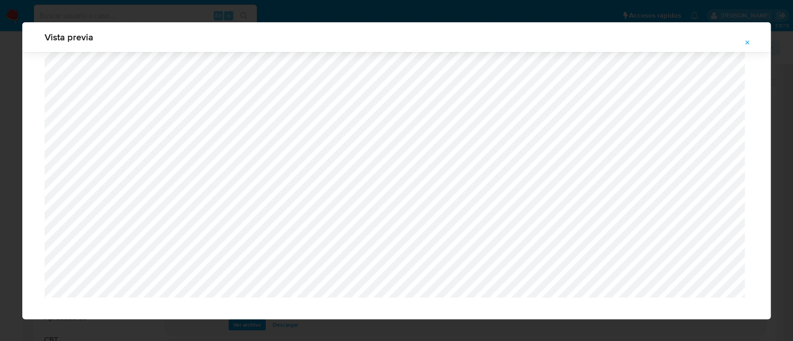
click at [751, 38] on span "Attachment preview" at bounding box center [747, 42] width 7 height 13
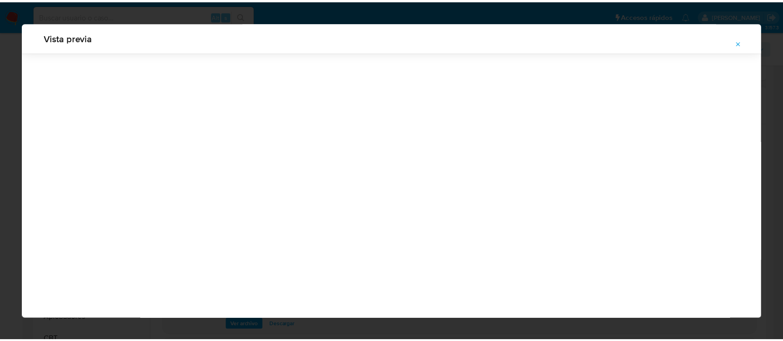
scroll to position [30, 0]
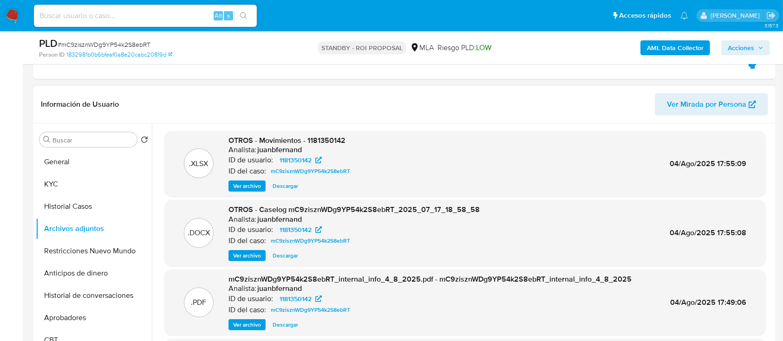
click at [290, 255] on span "Descargar" at bounding box center [286, 255] width 26 height 9
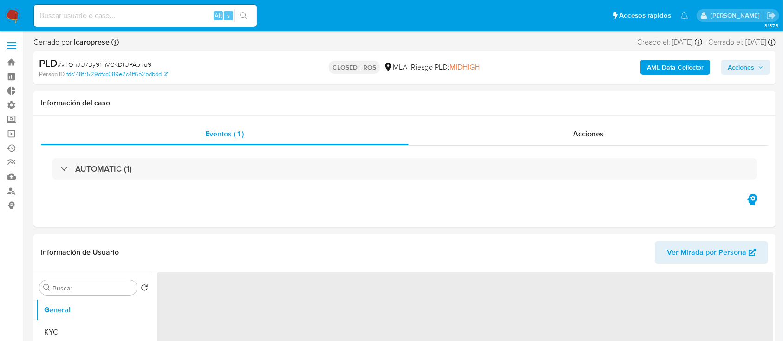
click at [579, 138] on span "Acciones" at bounding box center [588, 134] width 31 height 11
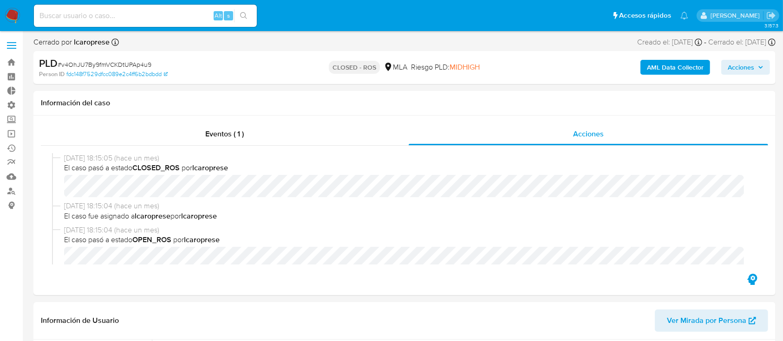
select select "10"
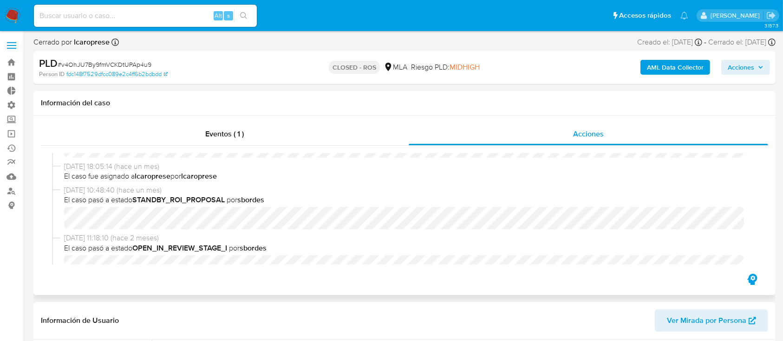
scroll to position [413, 0]
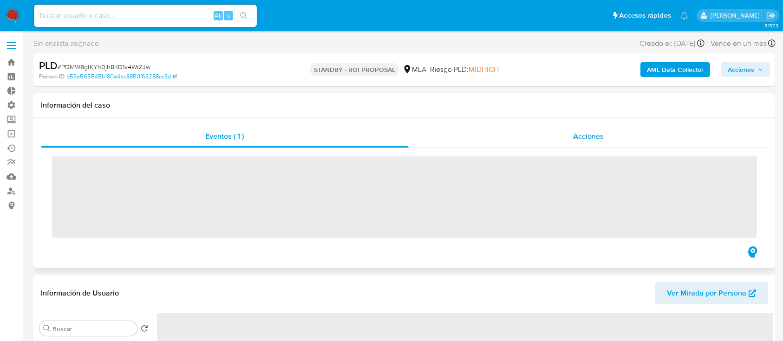
click at [543, 134] on div "Acciones" at bounding box center [589, 136] width 360 height 22
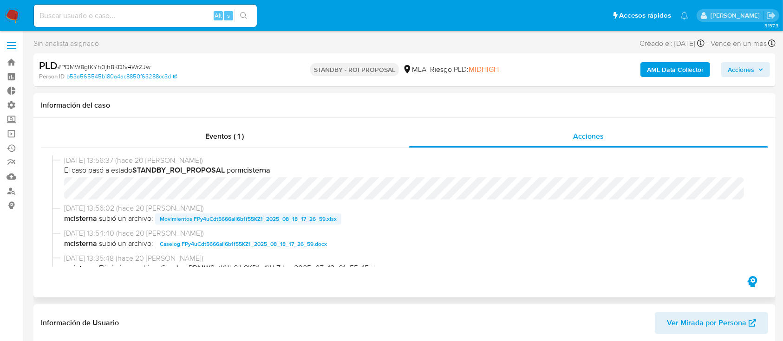
select select "10"
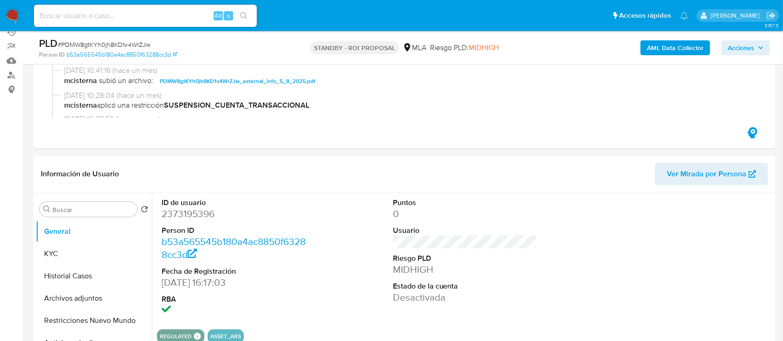
scroll to position [124, 0]
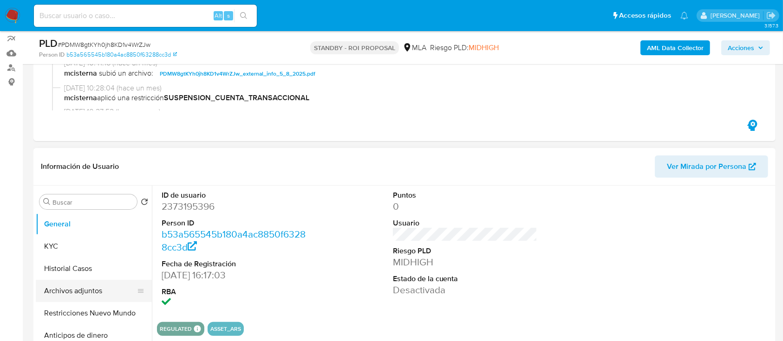
click at [70, 291] on button "Archivos adjuntos" at bounding box center [90, 291] width 109 height 22
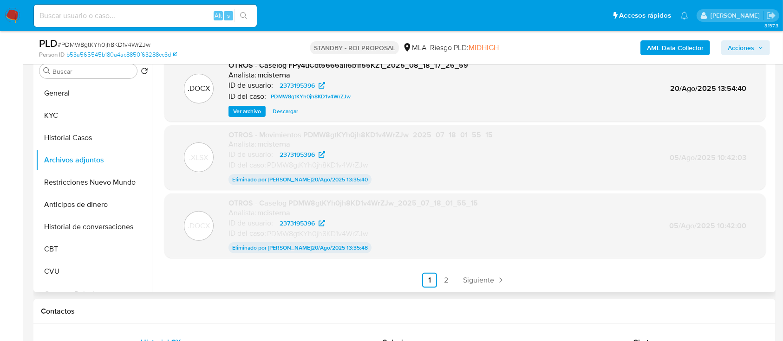
scroll to position [309, 0]
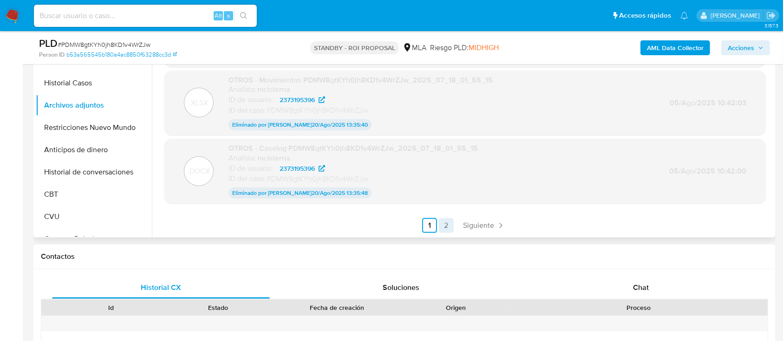
click at [446, 223] on link "2" at bounding box center [446, 225] width 15 height 15
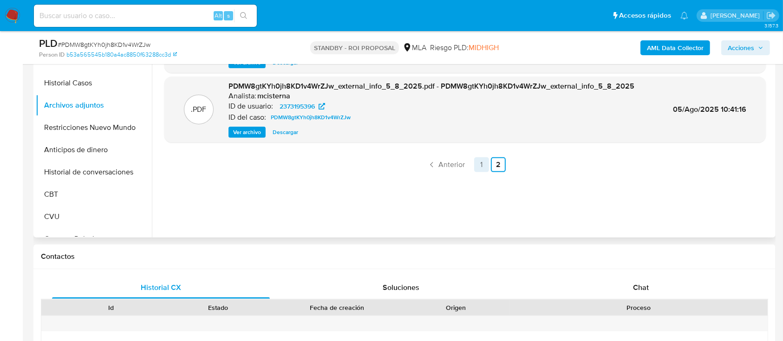
click at [476, 165] on link "1" at bounding box center [481, 164] width 15 height 15
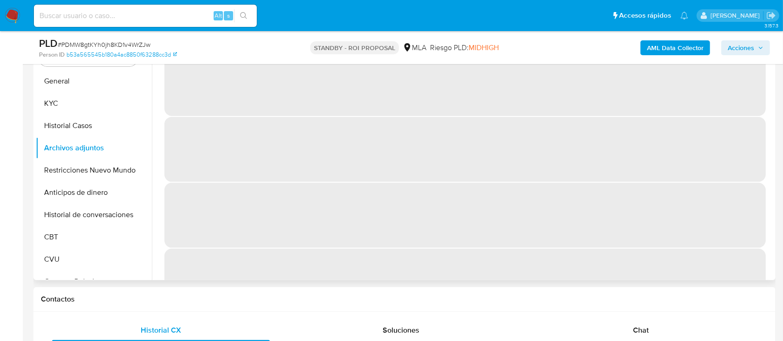
scroll to position [248, 0]
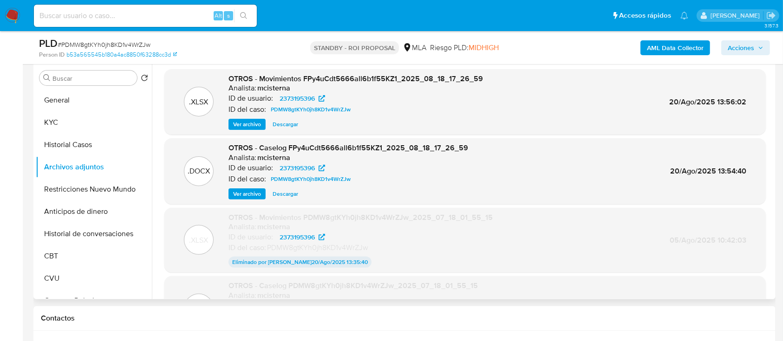
click at [291, 197] on span "Descargar" at bounding box center [286, 194] width 26 height 9
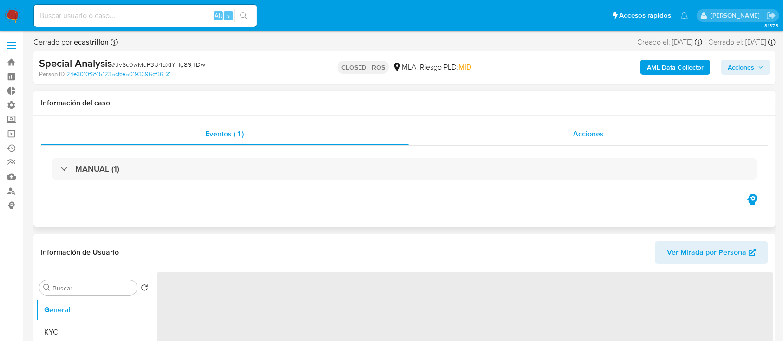
click at [590, 134] on span "Acciones" at bounding box center [588, 134] width 31 height 11
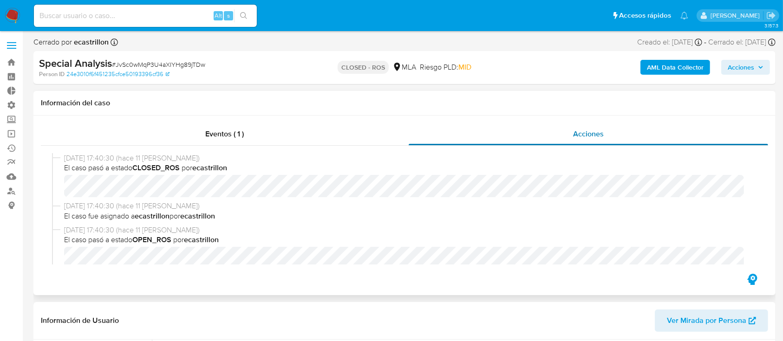
select select "10"
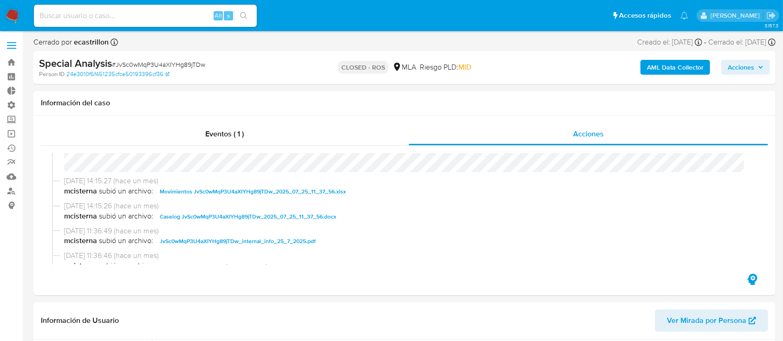
scroll to position [372, 0]
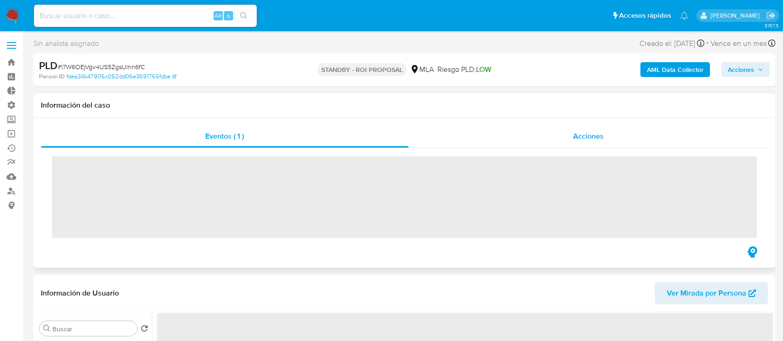
click at [551, 137] on div "Acciones" at bounding box center [589, 136] width 360 height 22
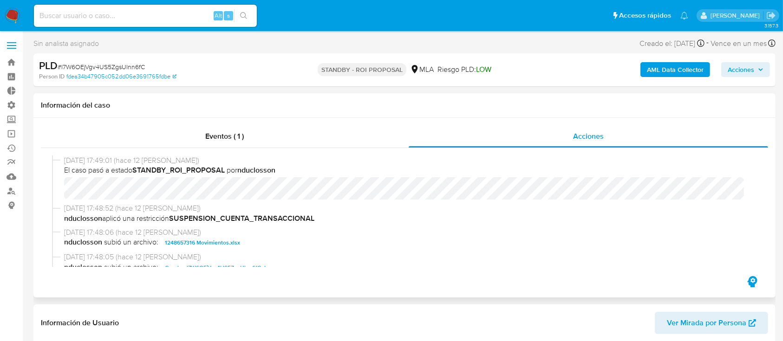
select select "10"
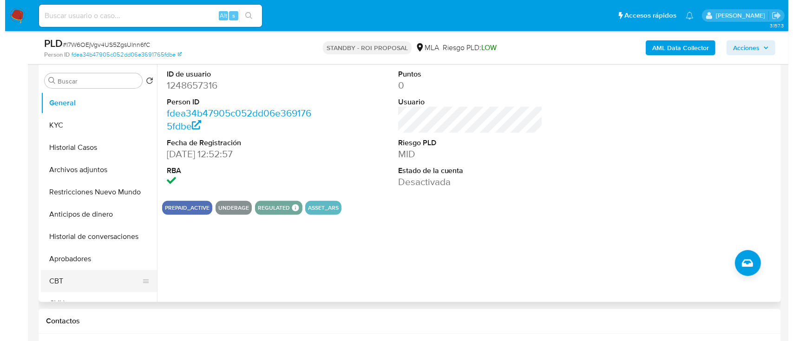
scroll to position [248, 0]
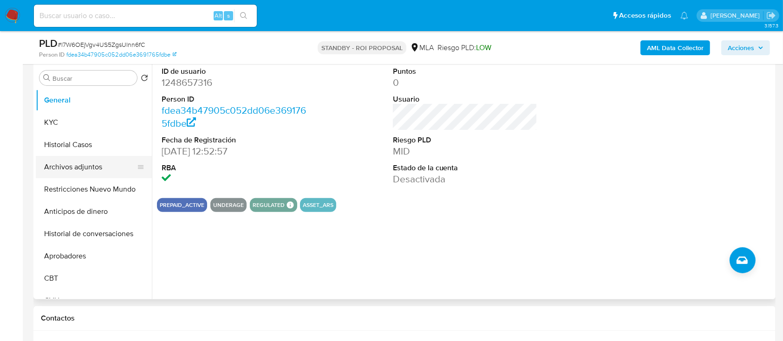
click at [82, 163] on button "Archivos adjuntos" at bounding box center [90, 167] width 109 height 22
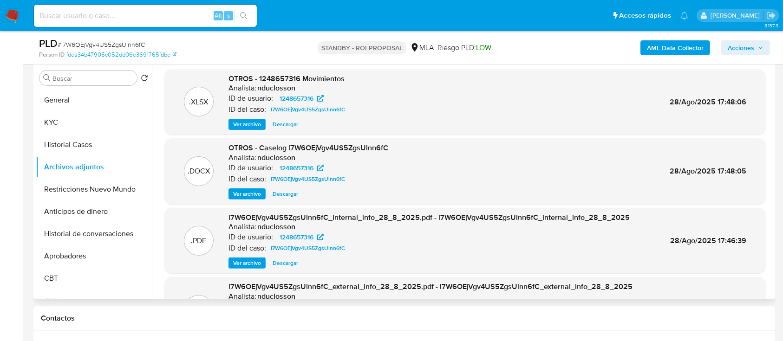
click at [253, 199] on span "Ver archivo" at bounding box center [247, 194] width 28 height 9
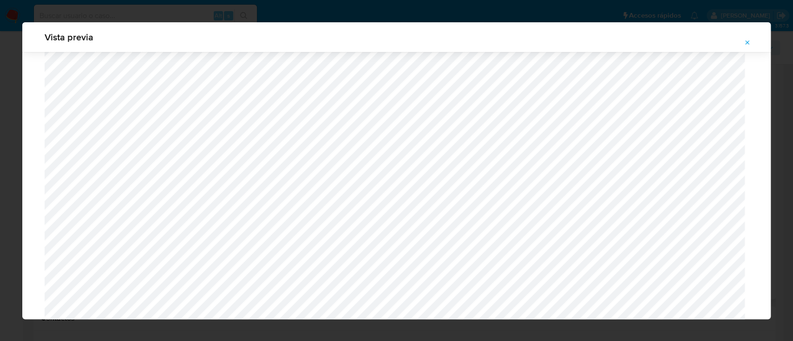
scroll to position [820, 0]
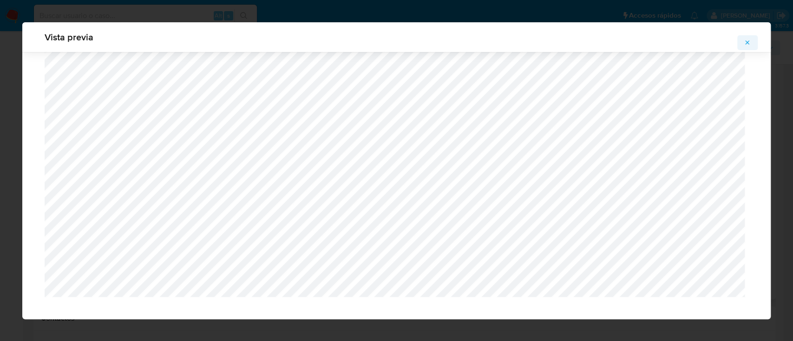
click at [749, 40] on icon "Attachment preview" at bounding box center [747, 42] width 7 height 7
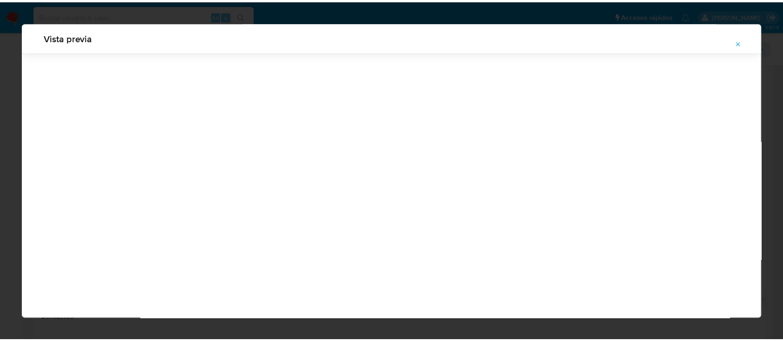
scroll to position [30, 0]
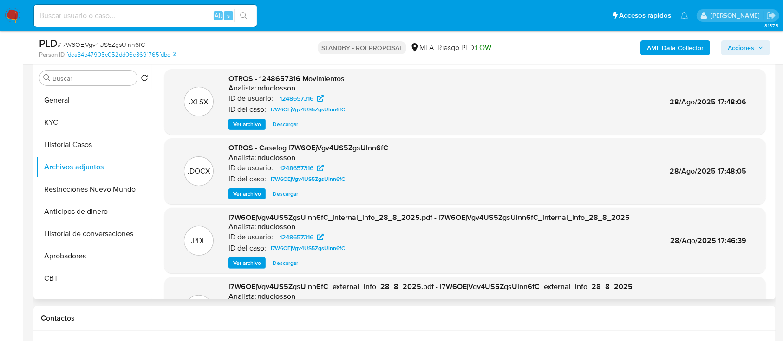
click at [290, 195] on span "Descargar" at bounding box center [286, 194] width 26 height 9
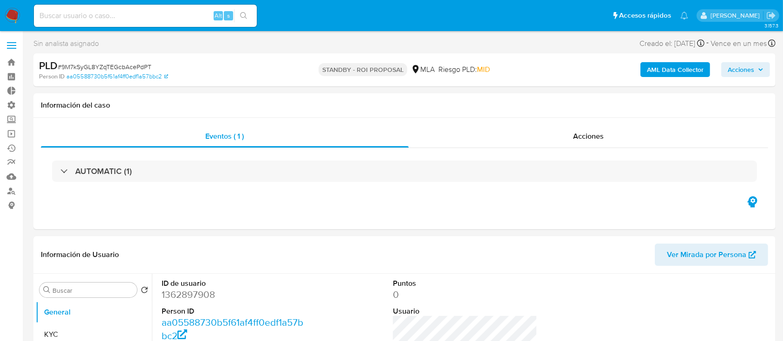
select select "10"
click at [556, 136] on div "Acciones" at bounding box center [589, 136] width 360 height 22
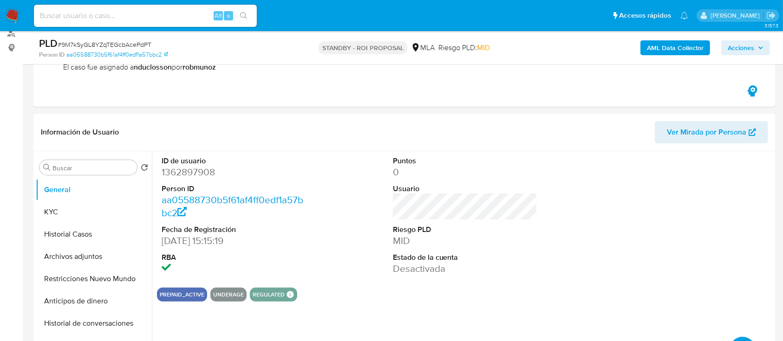
scroll to position [186, 0]
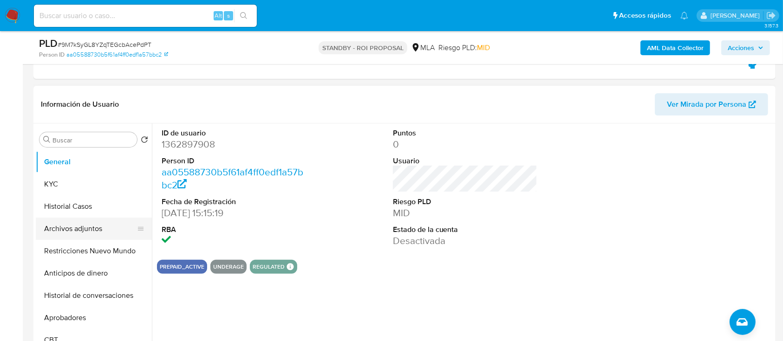
click at [65, 229] on button "Archivos adjuntos" at bounding box center [90, 229] width 109 height 22
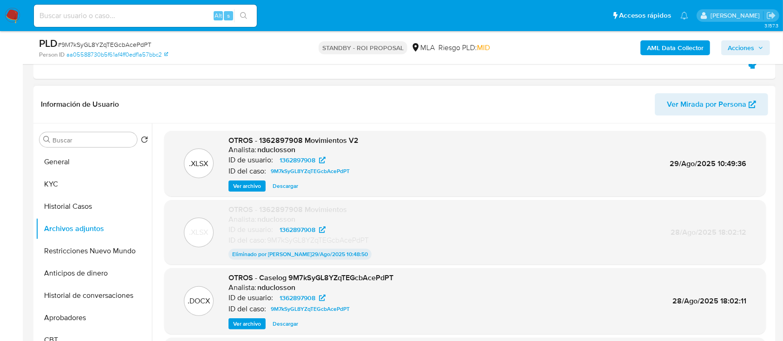
scroll to position [62, 0]
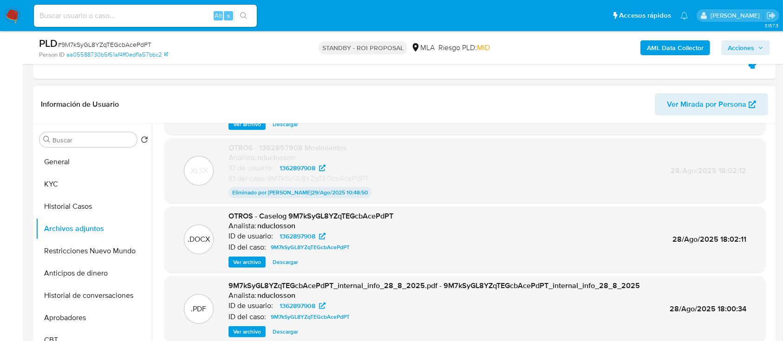
click at [288, 266] on span "Descargar" at bounding box center [286, 262] width 26 height 9
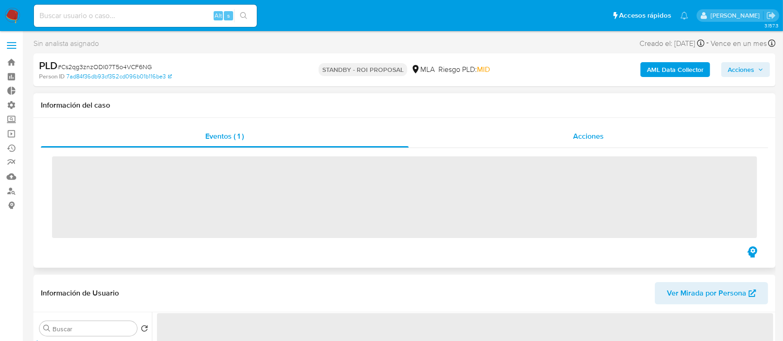
click at [558, 127] on div "Acciones" at bounding box center [589, 136] width 360 height 22
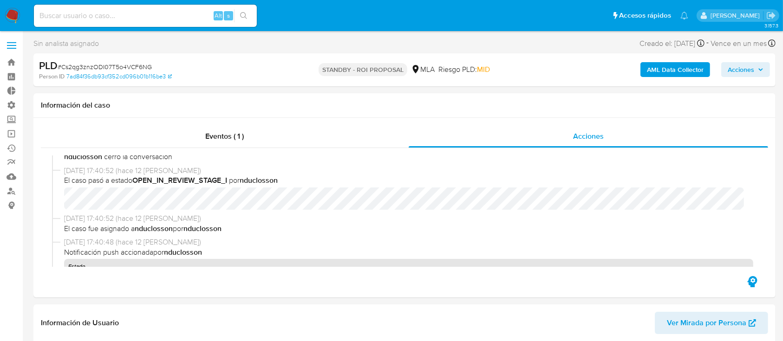
select select "10"
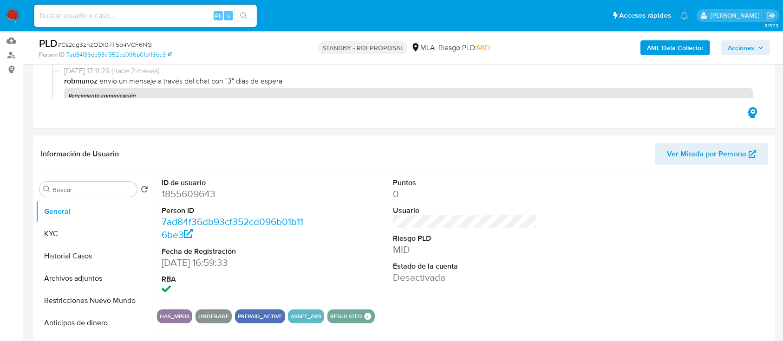
scroll to position [248, 0]
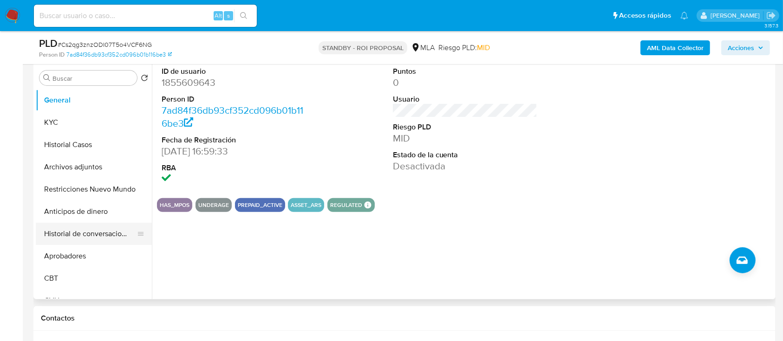
click at [91, 232] on button "Historial de conversaciones" at bounding box center [90, 234] width 109 height 22
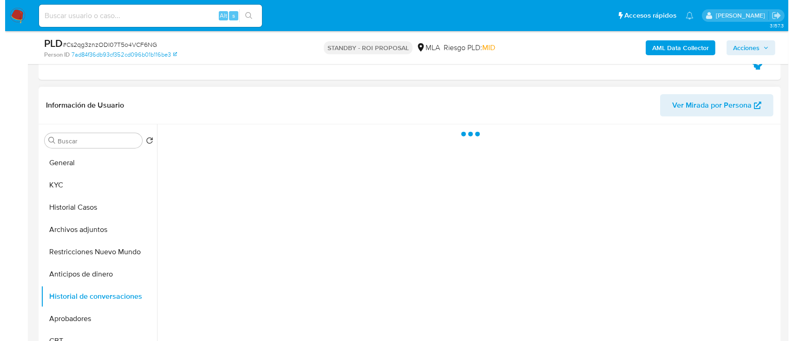
scroll to position [124, 0]
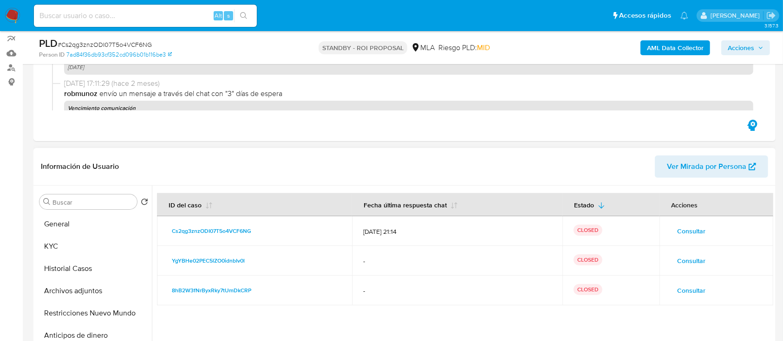
click at [685, 230] on span "Consultar" at bounding box center [691, 231] width 28 height 13
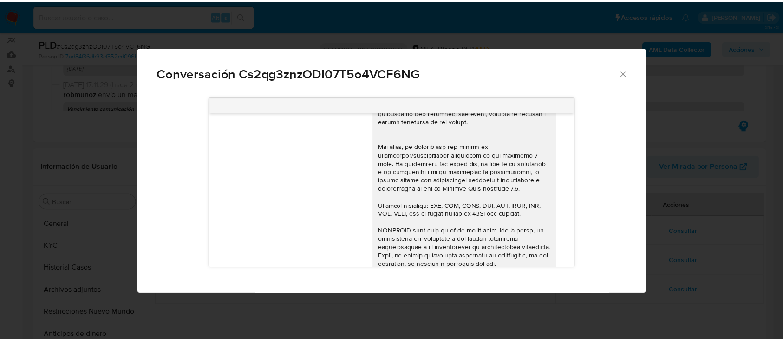
scroll to position [357, 0]
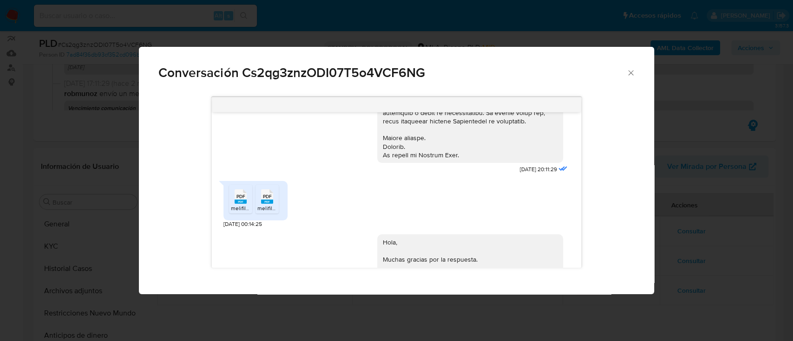
click at [632, 72] on icon "Cerrar" at bounding box center [630, 72] width 5 height 5
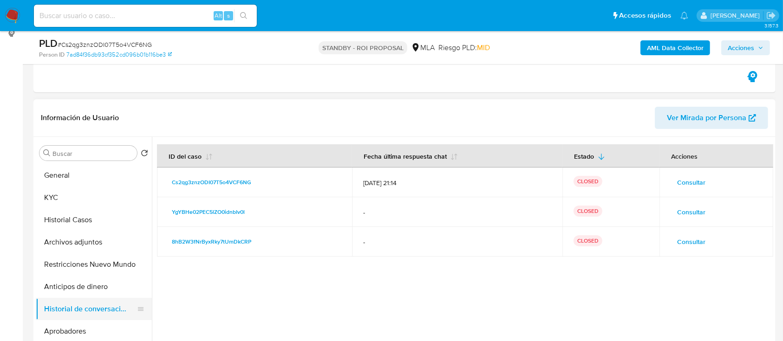
scroll to position [248, 0]
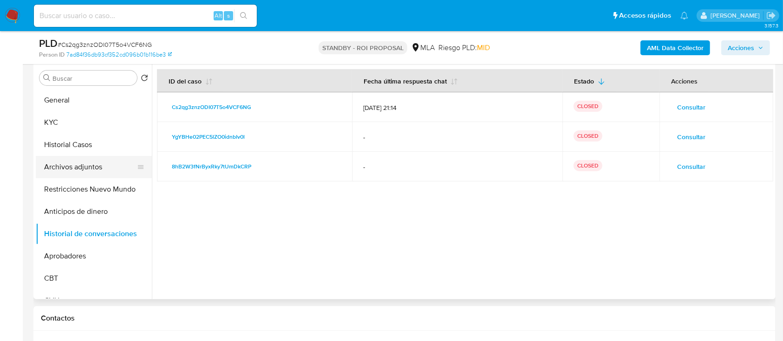
click at [80, 170] on button "Archivos adjuntos" at bounding box center [90, 167] width 109 height 22
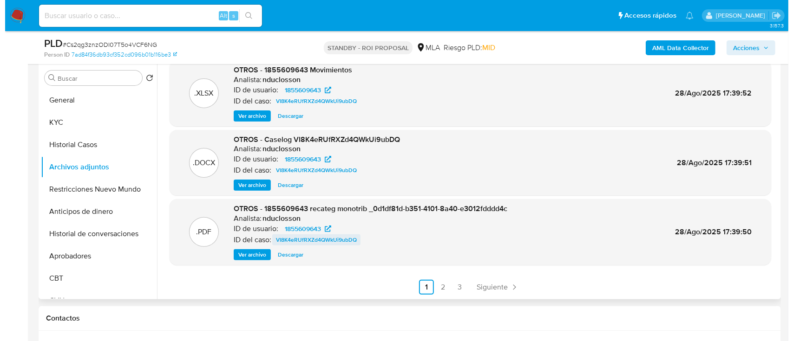
scroll to position [16, 0]
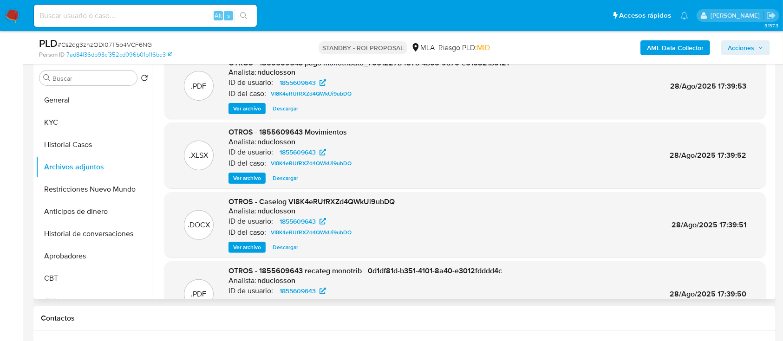
click at [252, 243] on span "Ver archivo" at bounding box center [247, 247] width 28 height 9
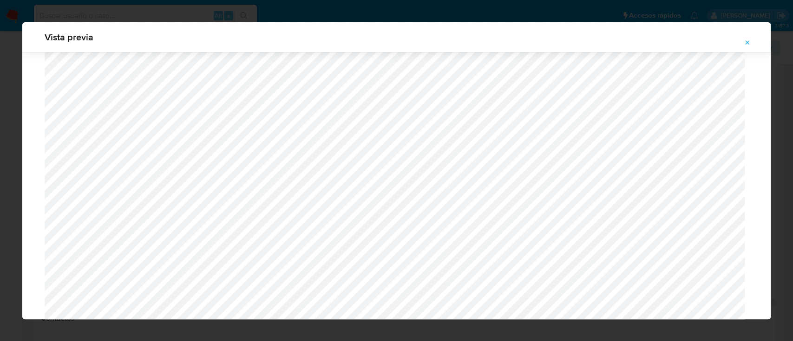
scroll to position [601, 0]
click at [742, 43] on button "Attachment preview" at bounding box center [747, 42] width 20 height 15
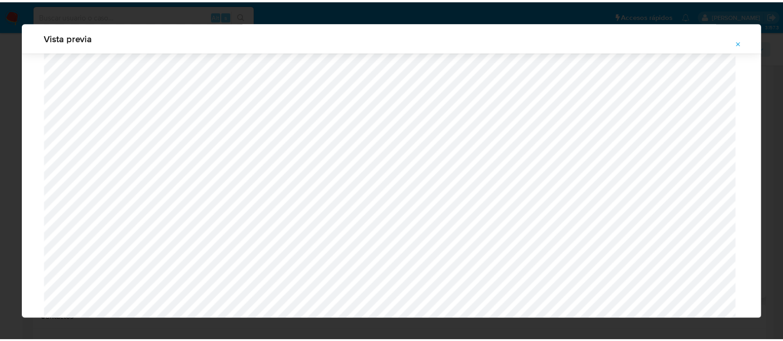
scroll to position [30, 0]
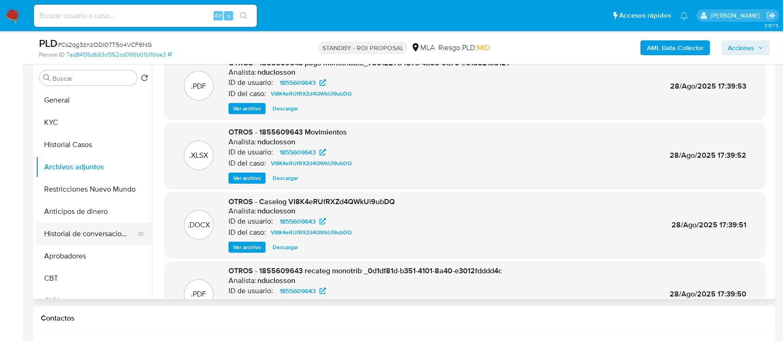
click at [111, 234] on button "Historial de conversaciones" at bounding box center [90, 234] width 109 height 22
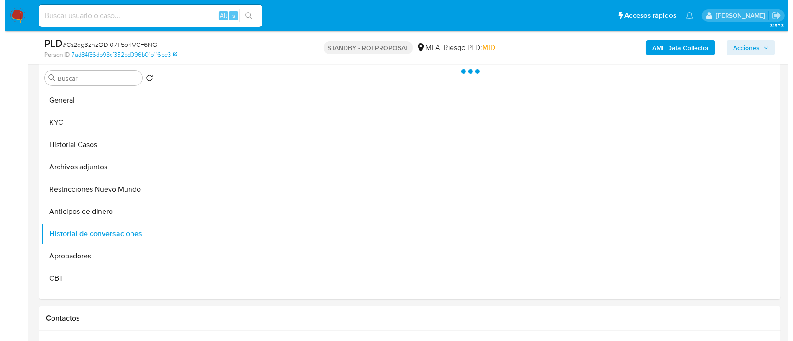
scroll to position [0, 0]
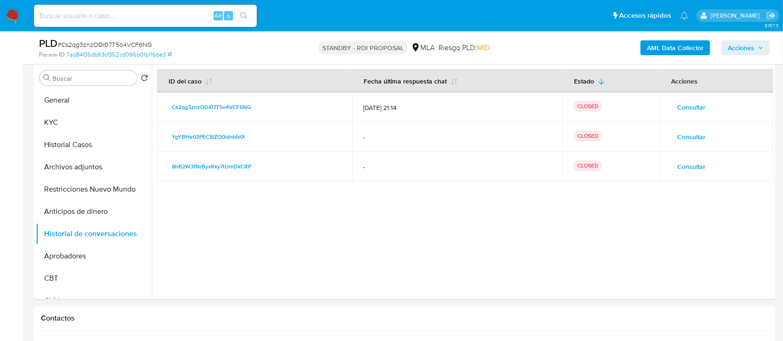
click at [695, 96] on td "Consultar" at bounding box center [717, 107] width 114 height 30
click at [692, 104] on span "Consultar" at bounding box center [691, 107] width 28 height 13
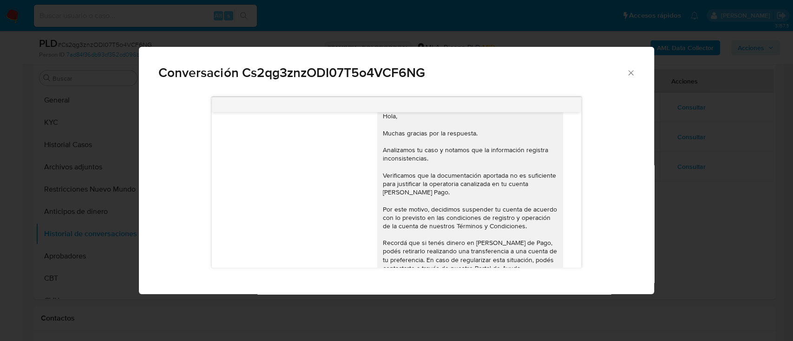
scroll to position [543, 0]
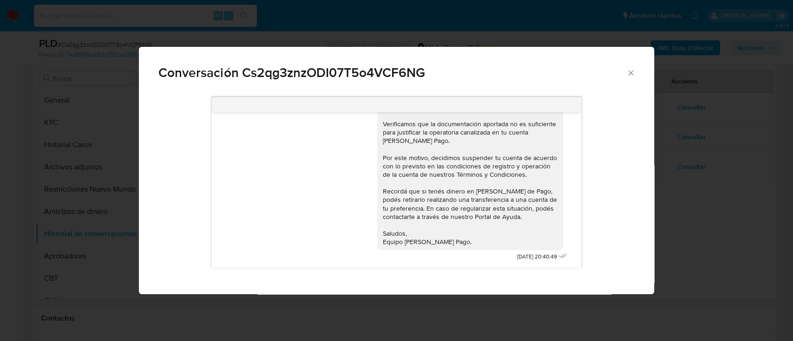
click at [636, 69] on div "Conversación Cs2qg3znzODI07T5o4VCF6NG" at bounding box center [396, 69] width 515 height 44
click at [630, 76] on icon "Cerrar" at bounding box center [630, 72] width 9 height 9
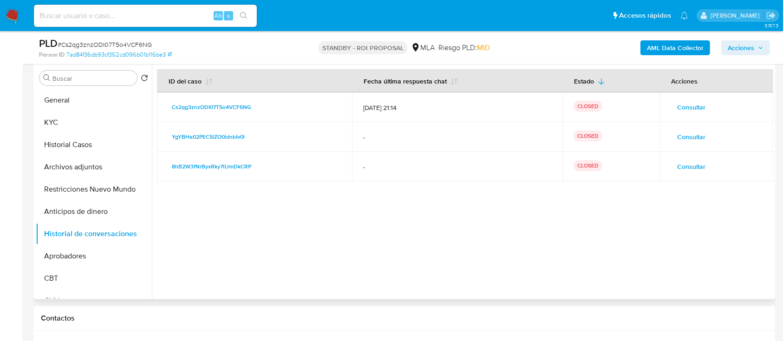
click at [680, 140] on span "Consultar" at bounding box center [691, 137] width 28 height 13
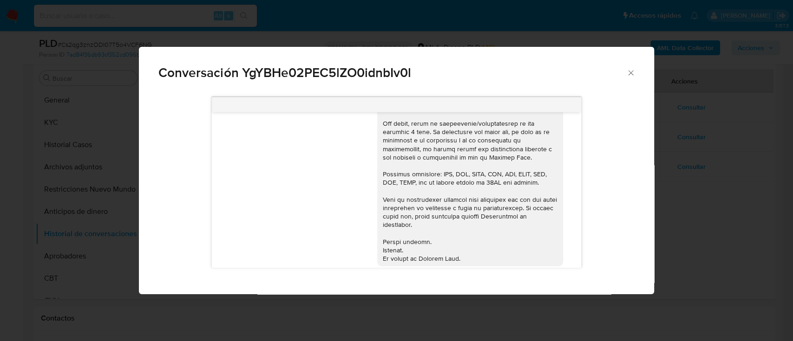
scroll to position [193, 0]
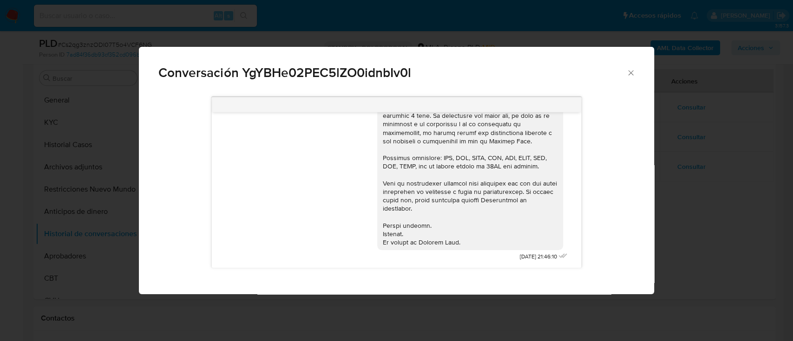
click at [631, 72] on icon "Cerrar" at bounding box center [630, 72] width 9 height 9
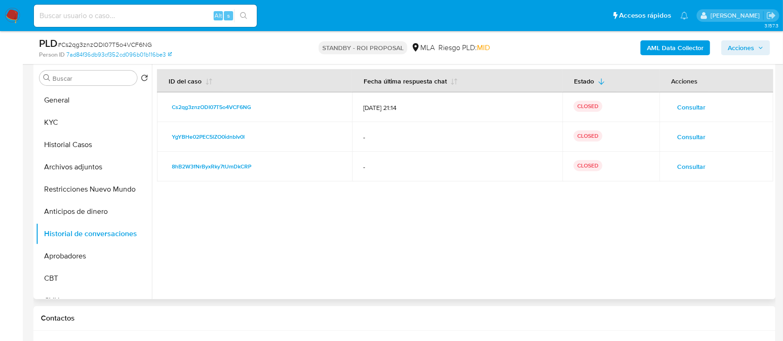
click at [680, 163] on span "Consultar" at bounding box center [691, 166] width 28 height 13
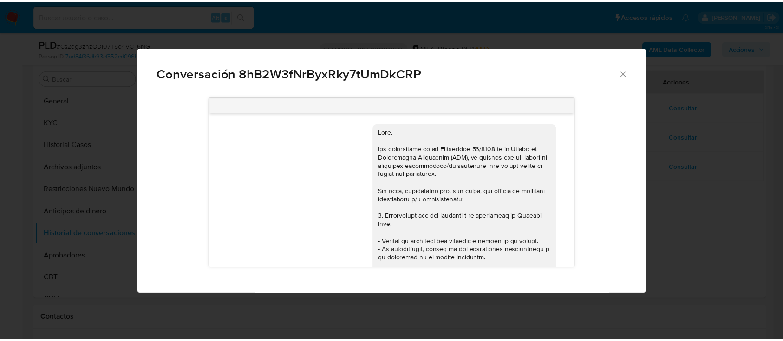
scroll to position [862, 0]
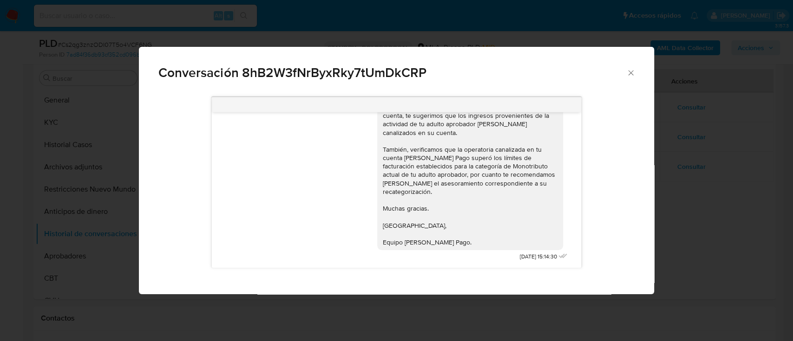
click at [628, 74] on icon "Cerrar" at bounding box center [630, 72] width 9 height 9
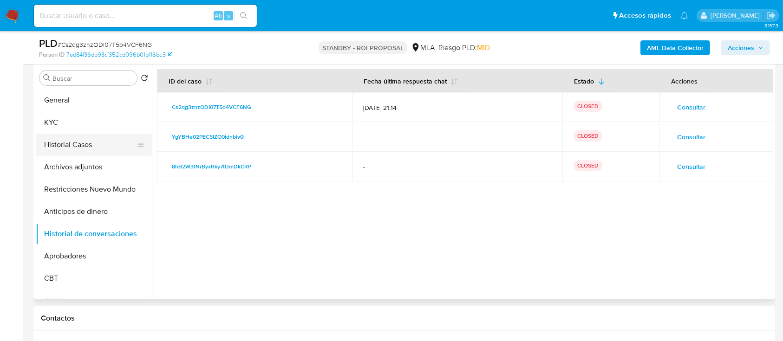
click at [75, 148] on button "Historial Casos" at bounding box center [90, 145] width 109 height 22
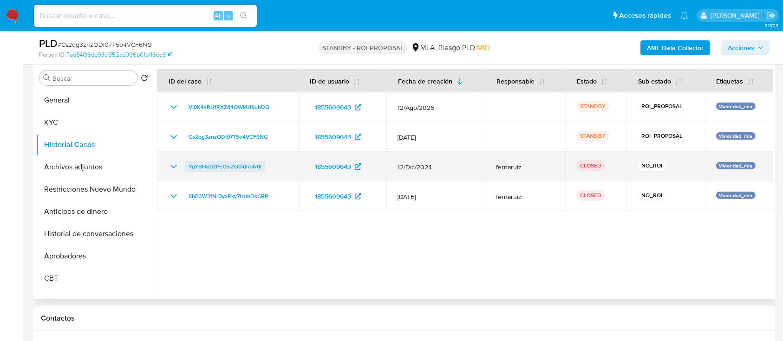
click at [195, 163] on span "YgYBHe02PEC5lZO0idnbIv0l" at bounding box center [225, 166] width 73 height 11
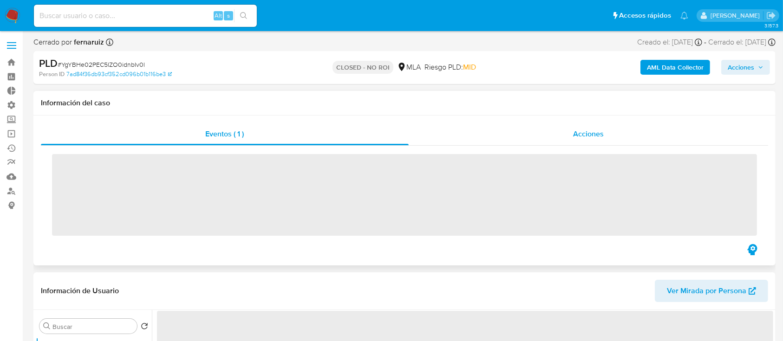
click at [559, 125] on div "Acciones" at bounding box center [589, 134] width 360 height 22
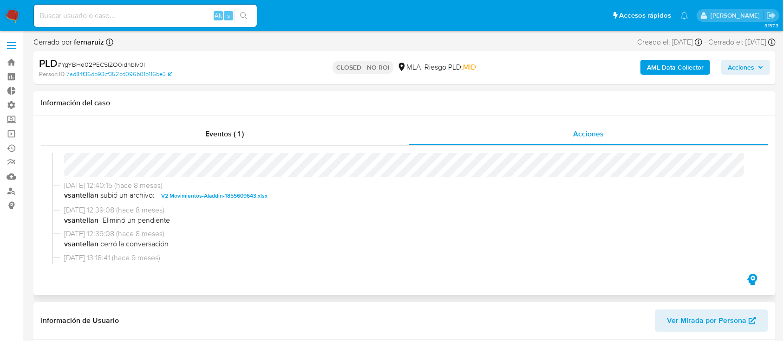
select select "10"
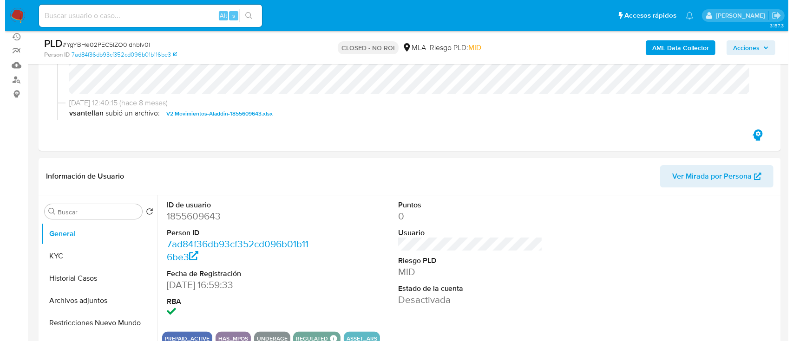
scroll to position [186, 0]
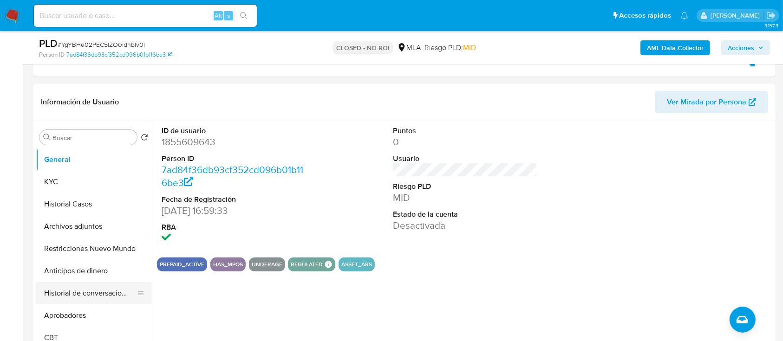
click at [68, 293] on button "Historial de conversaciones" at bounding box center [90, 293] width 109 height 22
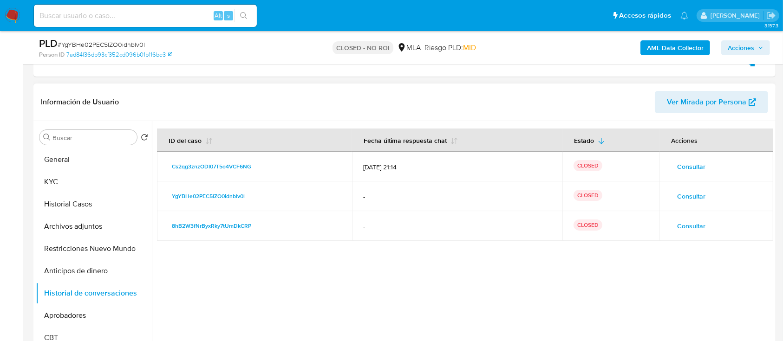
click at [693, 166] on span "Consultar" at bounding box center [691, 166] width 28 height 13
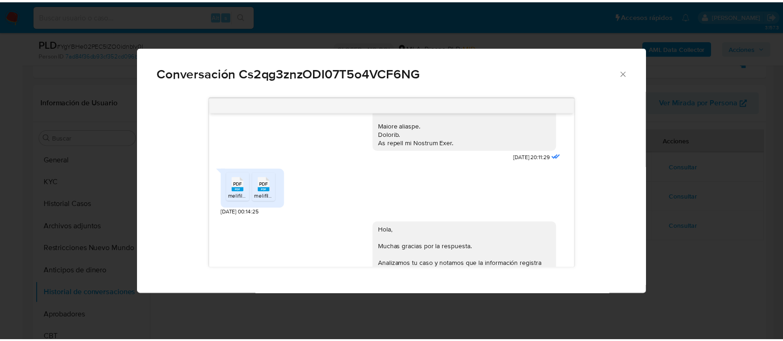
scroll to position [372, 0]
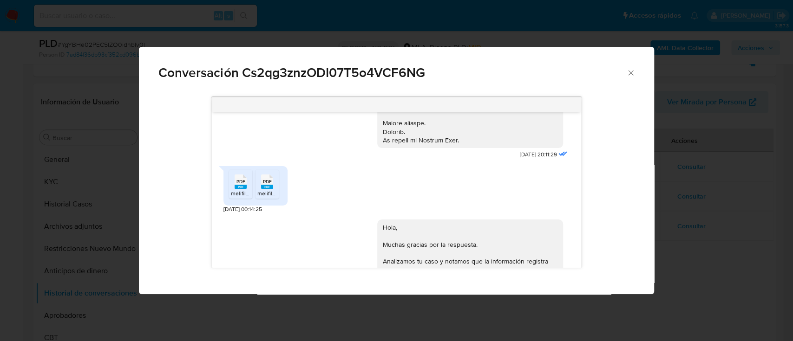
click at [628, 72] on icon "Cerrar" at bounding box center [630, 72] width 9 height 9
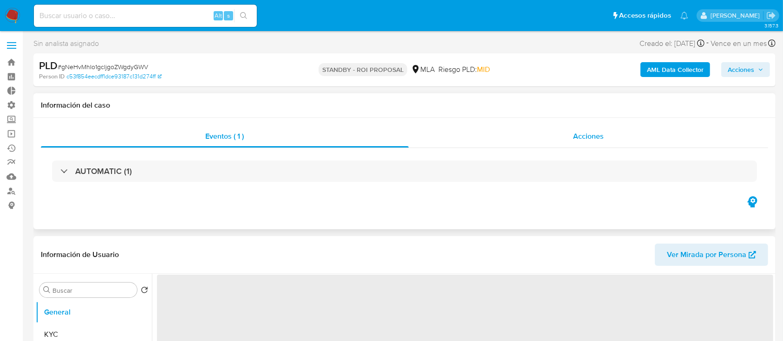
click at [580, 139] on span "Acciones" at bounding box center [588, 136] width 31 height 11
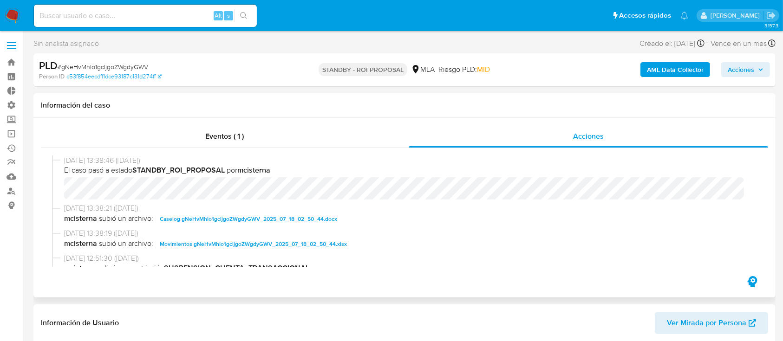
select select "10"
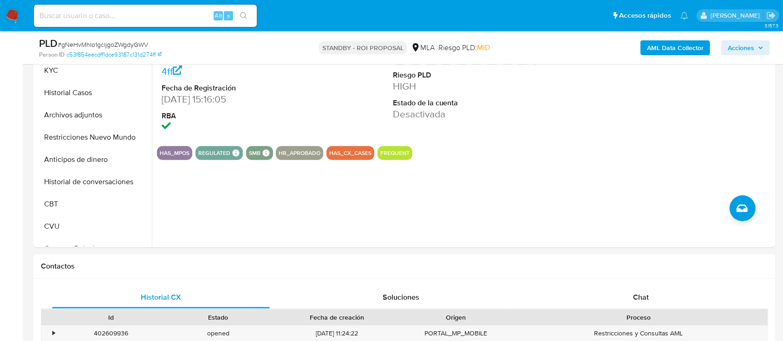
scroll to position [372, 0]
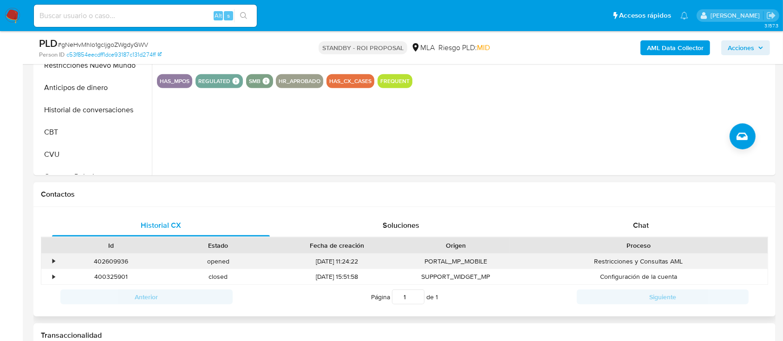
click at [104, 257] on div "402609936" at bounding box center [111, 261] width 107 height 15
copy div "402609936"
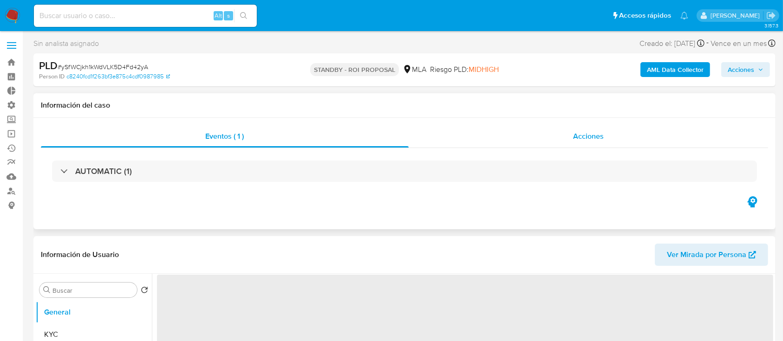
click at [523, 138] on div "Acciones" at bounding box center [589, 136] width 360 height 22
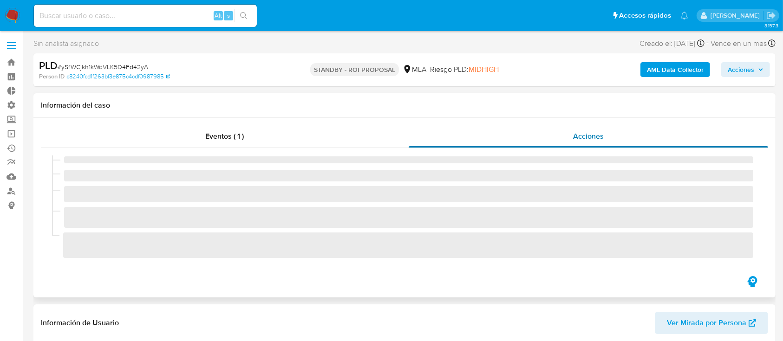
select select "10"
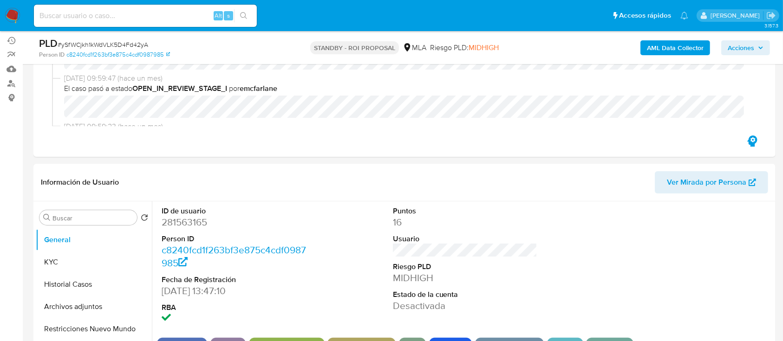
scroll to position [186, 0]
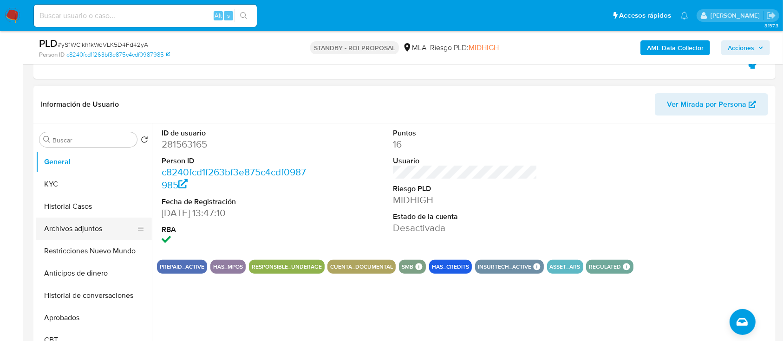
click at [50, 226] on button "Archivos adjuntos" at bounding box center [90, 229] width 109 height 22
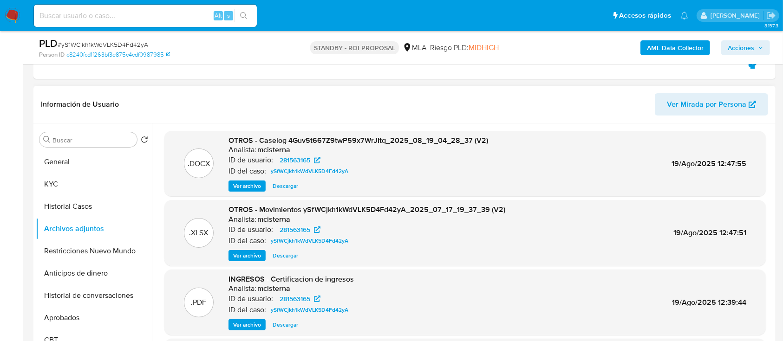
click at [275, 189] on span "Descargar" at bounding box center [286, 186] width 26 height 9
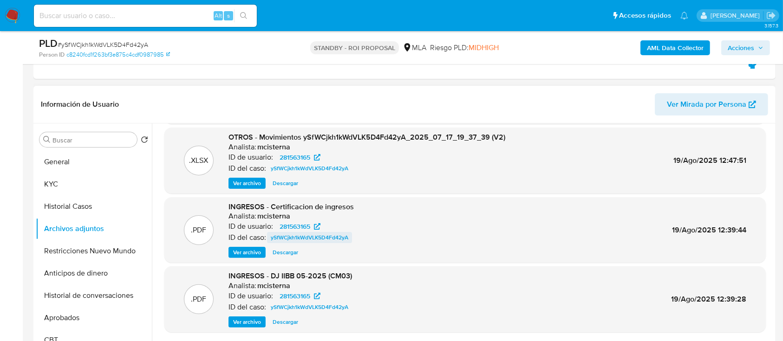
scroll to position [78, 0]
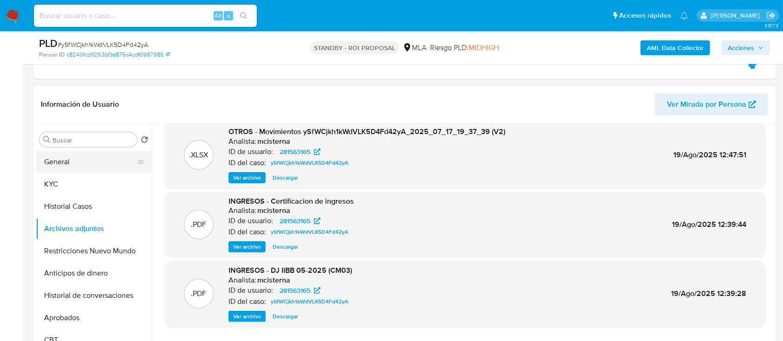
click at [78, 156] on button "General" at bounding box center [90, 162] width 109 height 22
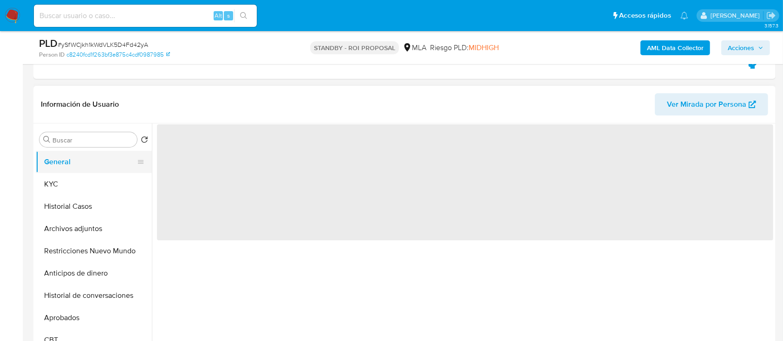
scroll to position [0, 0]
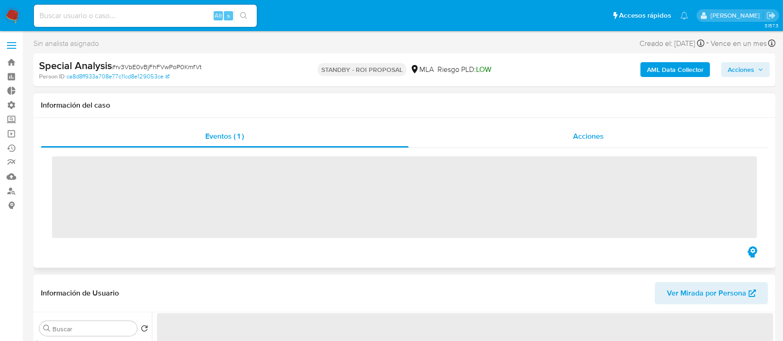
click at [550, 139] on div "Acciones" at bounding box center [589, 136] width 360 height 22
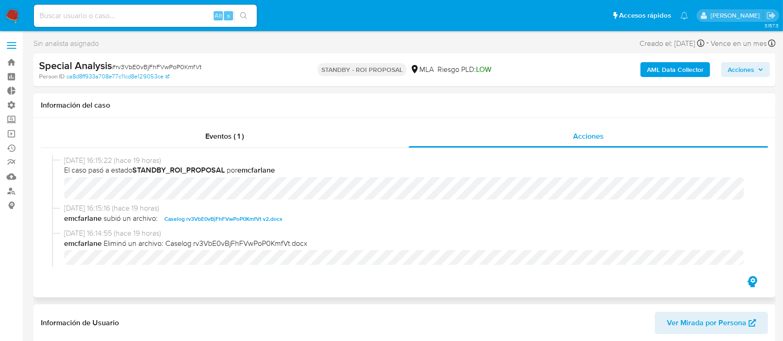
select select "10"
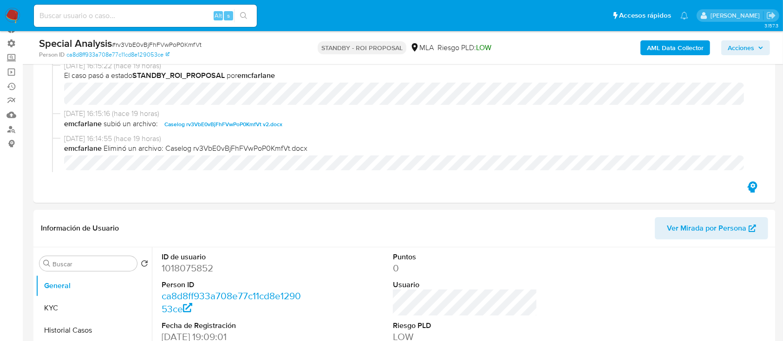
scroll to position [124, 0]
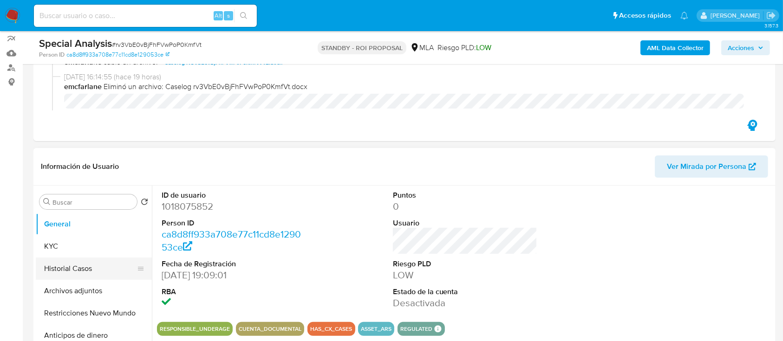
click at [64, 271] on button "Historial Casos" at bounding box center [90, 269] width 109 height 22
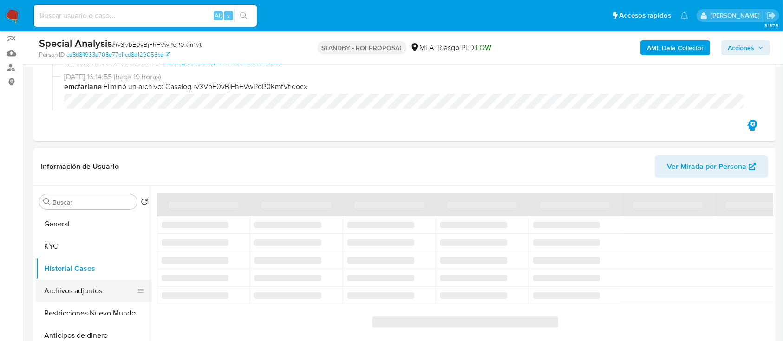
click at [66, 284] on button "Archivos adjuntos" at bounding box center [90, 291] width 109 height 22
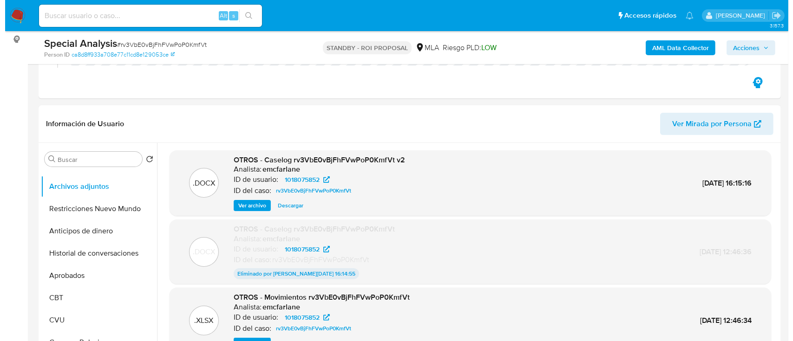
scroll to position [186, 0]
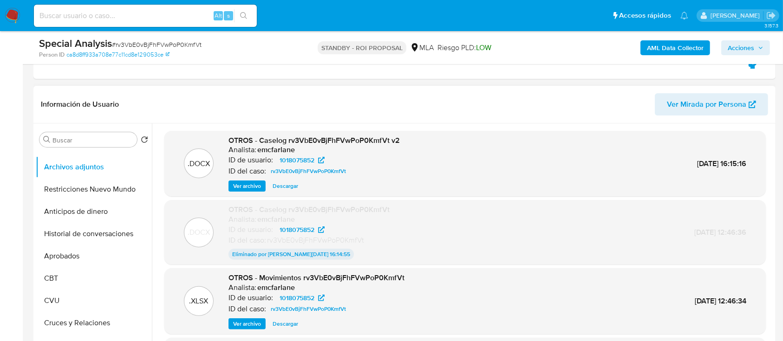
click at [249, 190] on span "Ver archivo" at bounding box center [247, 186] width 28 height 9
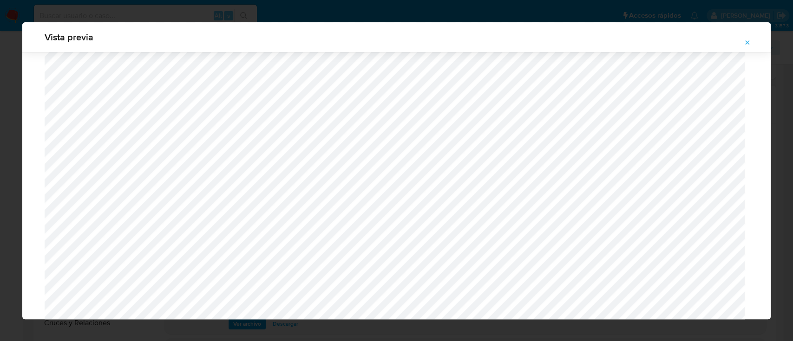
scroll to position [848, 0]
click at [748, 40] on icon "Attachment preview" at bounding box center [747, 42] width 7 height 7
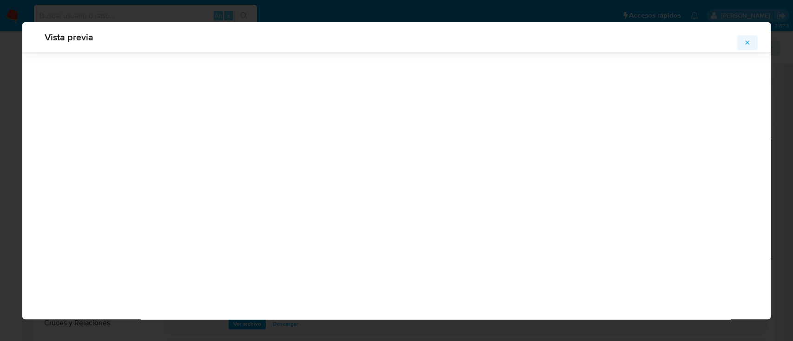
scroll to position [30, 0]
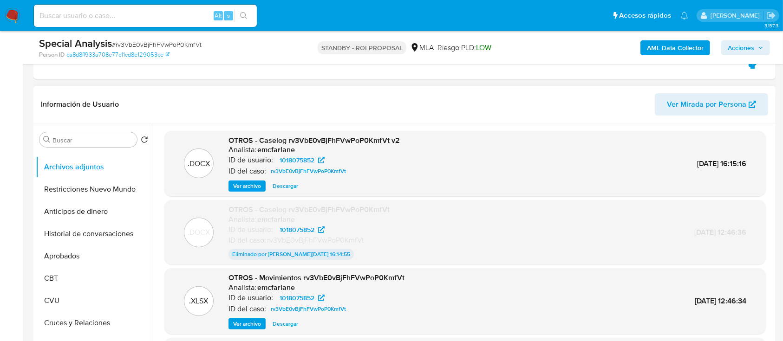
click at [245, 188] on span "Ver archivo" at bounding box center [247, 186] width 28 height 9
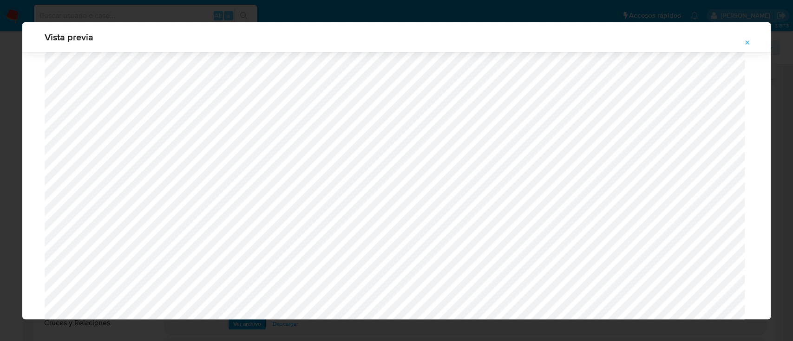
scroll to position [308, 0]
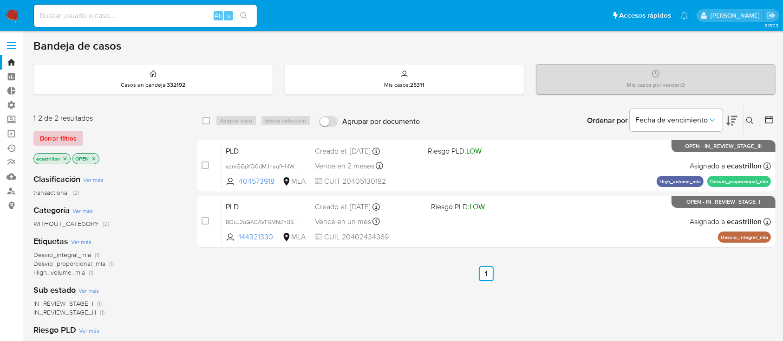
click at [68, 136] on span "Borrar filtros" at bounding box center [58, 138] width 37 height 13
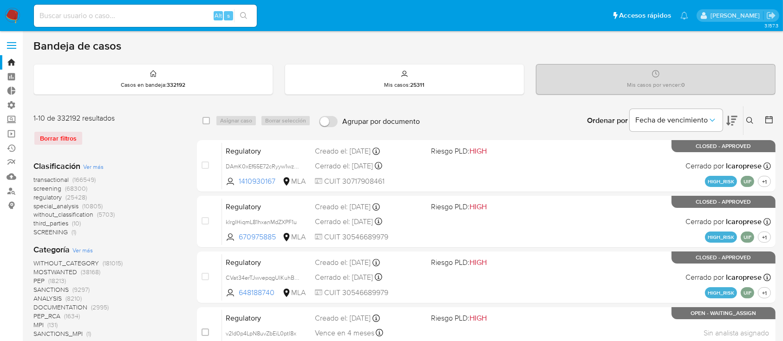
click at [751, 121] on icon at bounding box center [749, 120] width 7 height 7
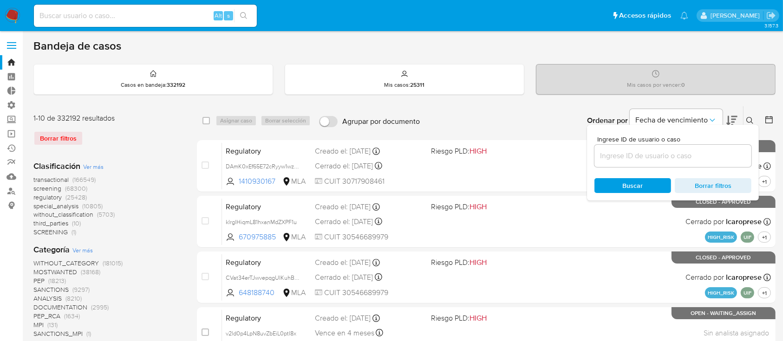
click at [687, 149] on div at bounding box center [673, 156] width 157 height 22
click at [685, 155] on input at bounding box center [673, 156] width 157 height 12
paste input "240811316"
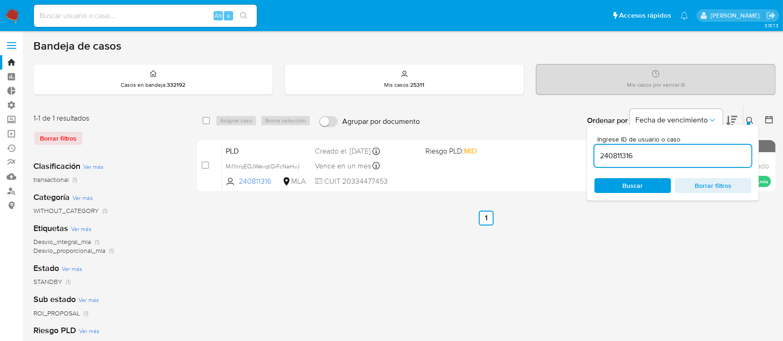
click at [744, 118] on button at bounding box center [751, 120] width 15 height 11
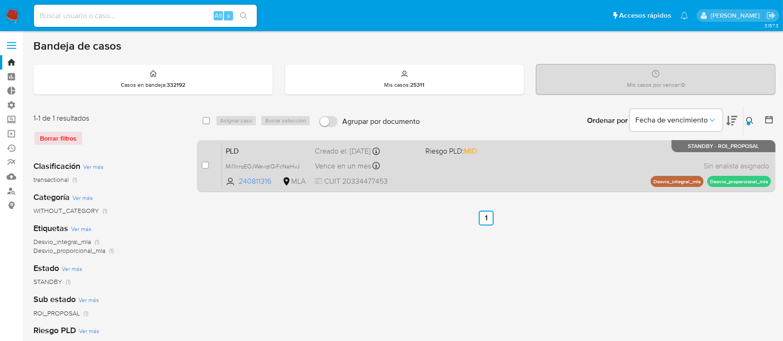
click at [551, 156] on div "PLD Mi11nrqEOJWevqtQiFcNaHvJ 240811316 MLA Riesgo PLD: MID Creado el: 12/07/202…" at bounding box center [496, 166] width 549 height 47
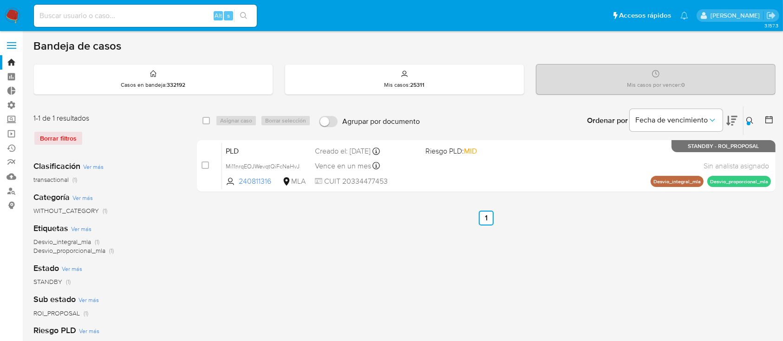
click at [748, 119] on icon at bounding box center [749, 120] width 7 height 7
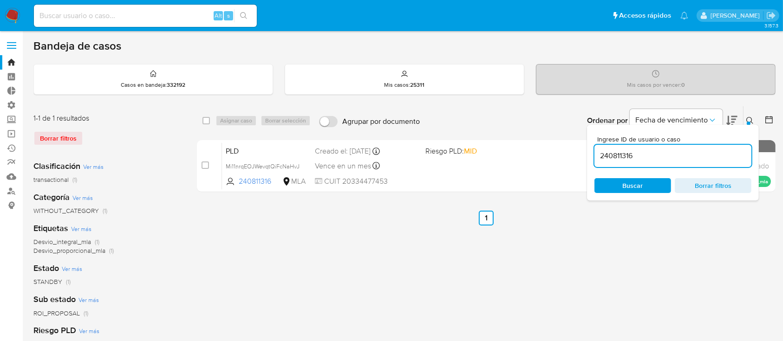
click at [713, 156] on input "240811316" at bounding box center [673, 156] width 157 height 12
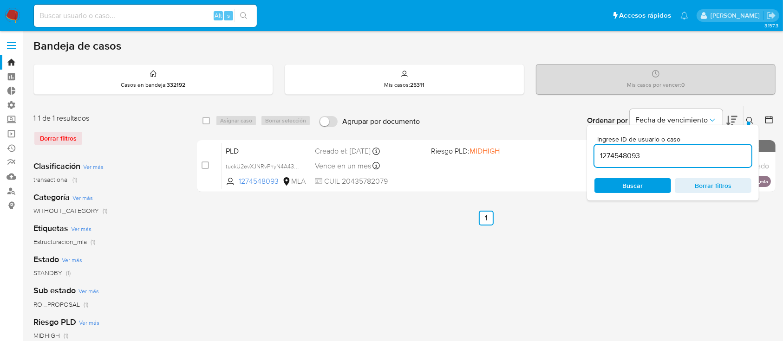
click at [749, 115] on button at bounding box center [751, 120] width 15 height 11
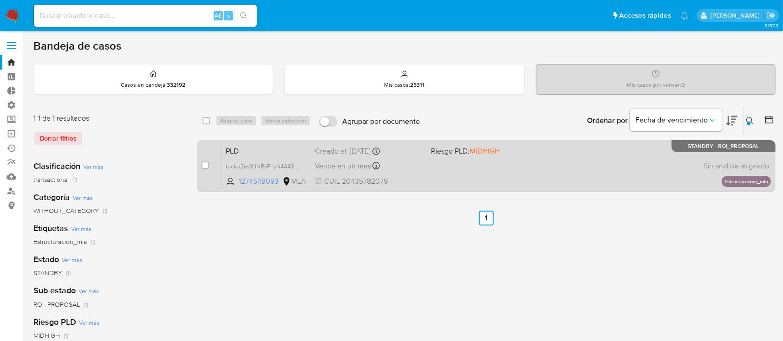
click at [586, 154] on div "PLD tuckU2evXJNRvPnyN4A43hCP 1274548093 MLA Riesgo PLD: MIDHIGH Creado el: 12/0…" at bounding box center [496, 166] width 549 height 47
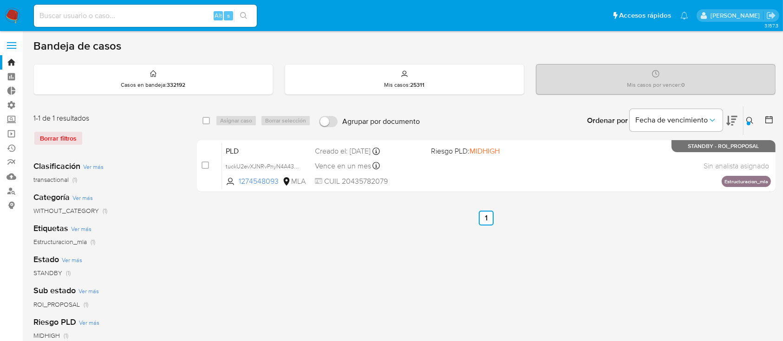
click at [749, 124] on div at bounding box center [749, 124] width 4 height 4
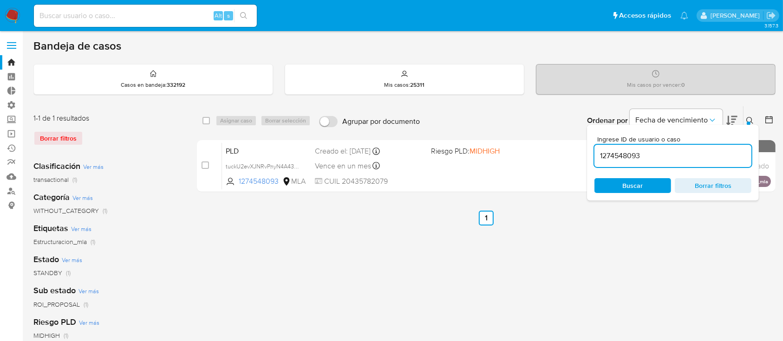
click at [705, 152] on input "1274548093" at bounding box center [673, 156] width 157 height 12
type input "127234074"
click at [422, 165] on div "Vence en un mes Vence el 10/10/2025 03:06:19" at bounding box center [369, 166] width 108 height 13
click at [183, 7] on div "Alt s" at bounding box center [145, 16] width 223 height 22
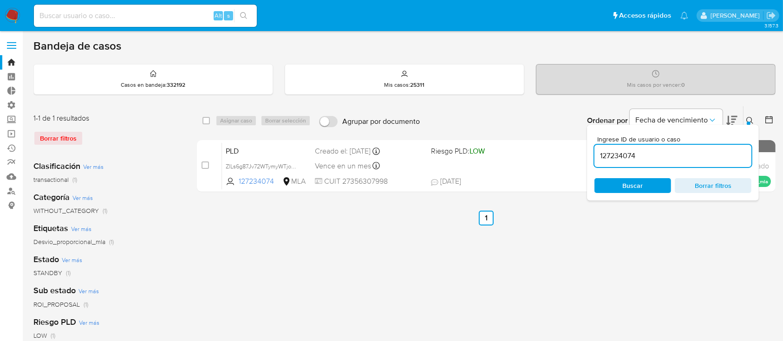
click at [183, 16] on input at bounding box center [145, 16] width 223 height 12
paste input "763674974"
type input "763674974"
click at [248, 13] on button "search-icon" at bounding box center [243, 15] width 19 height 13
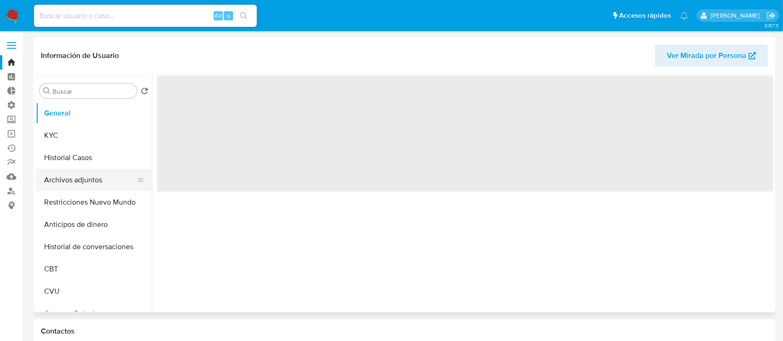
click at [87, 179] on button "Archivos adjuntos" at bounding box center [90, 180] width 109 height 22
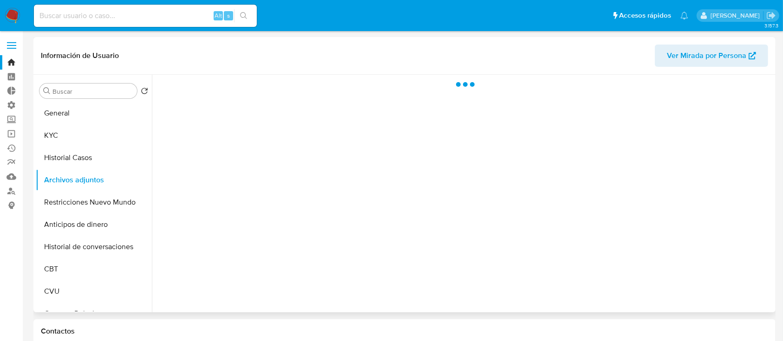
select select "10"
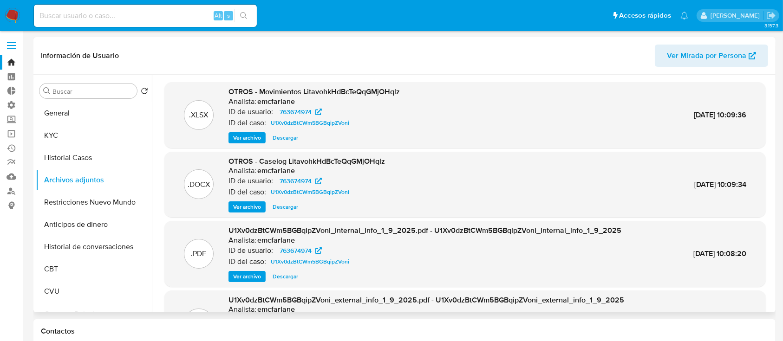
click at [243, 209] on span "Ver archivo" at bounding box center [247, 207] width 28 height 9
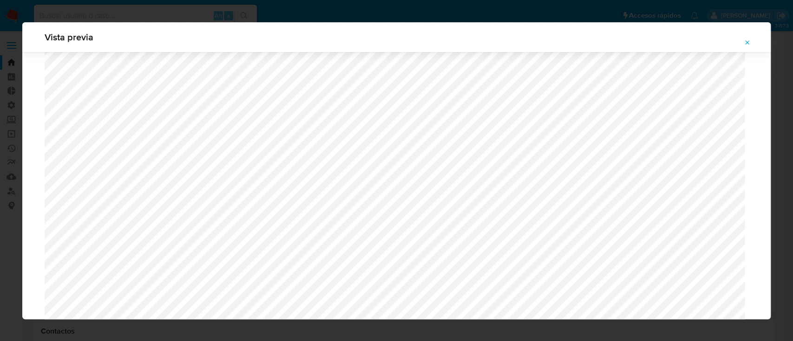
scroll to position [926, 0]
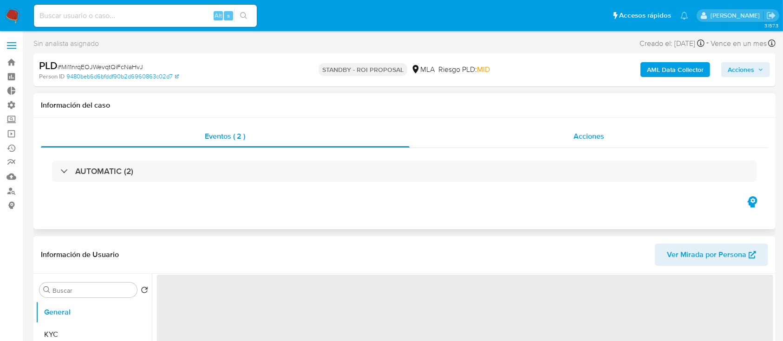
click at [560, 138] on div "Acciones" at bounding box center [589, 136] width 359 height 22
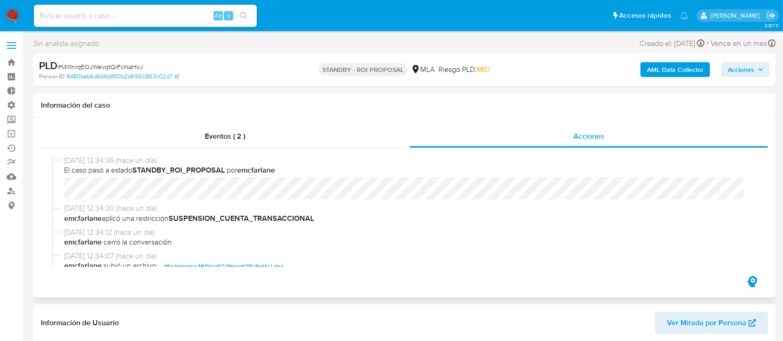
select select "10"
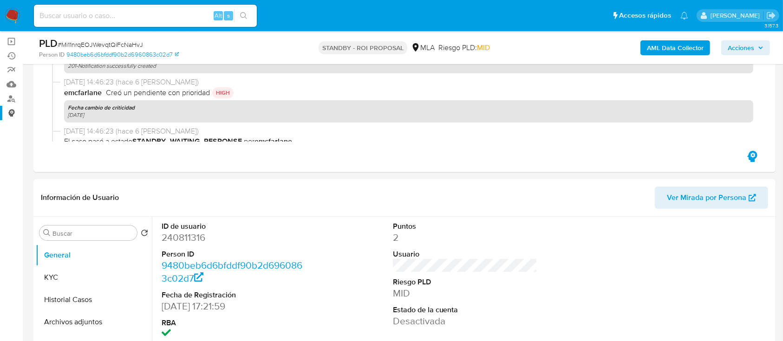
scroll to position [186, 0]
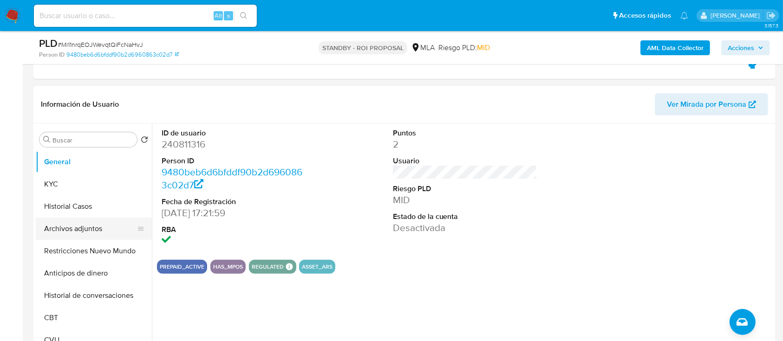
click at [57, 235] on button "Archivos adjuntos" at bounding box center [90, 229] width 109 height 22
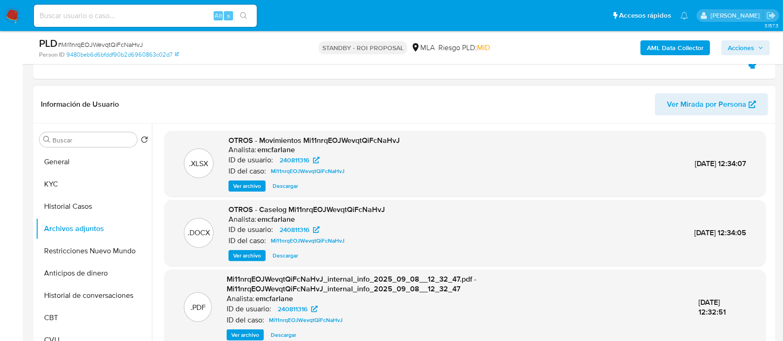
click at [284, 257] on span "Descargar" at bounding box center [286, 255] width 26 height 9
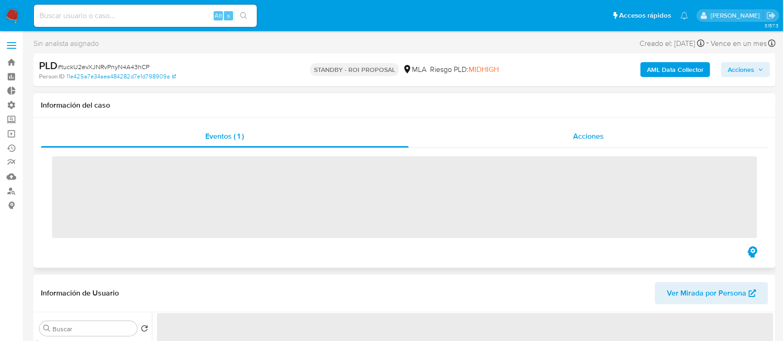
click at [572, 138] on div "Acciones" at bounding box center [589, 136] width 360 height 22
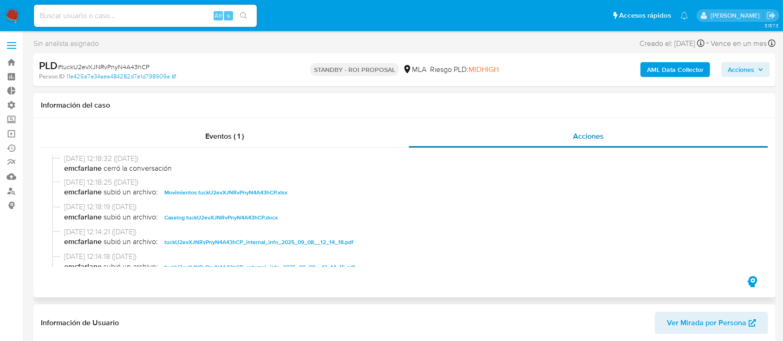
select select "10"
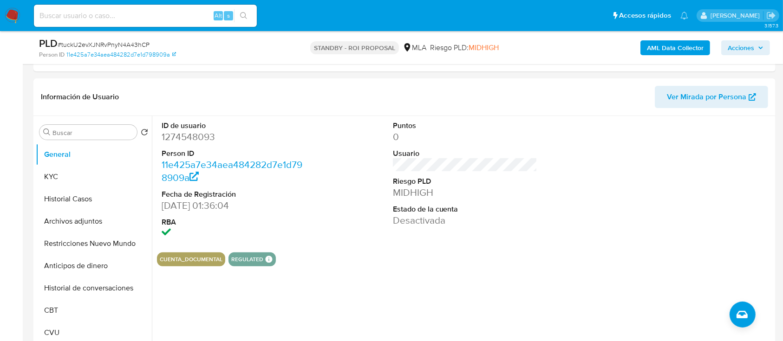
scroll to position [203, 0]
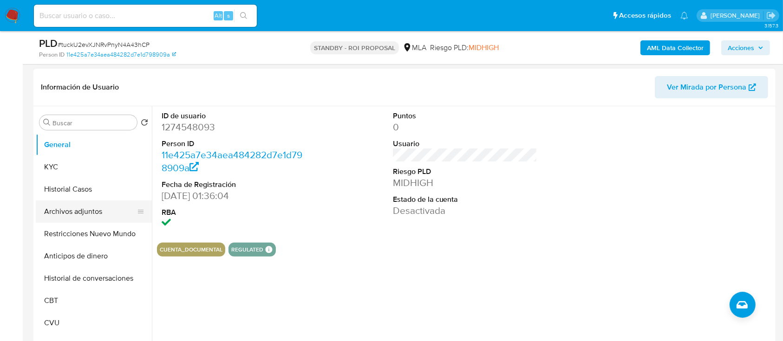
click at [80, 211] on button "Archivos adjuntos" at bounding box center [90, 212] width 109 height 22
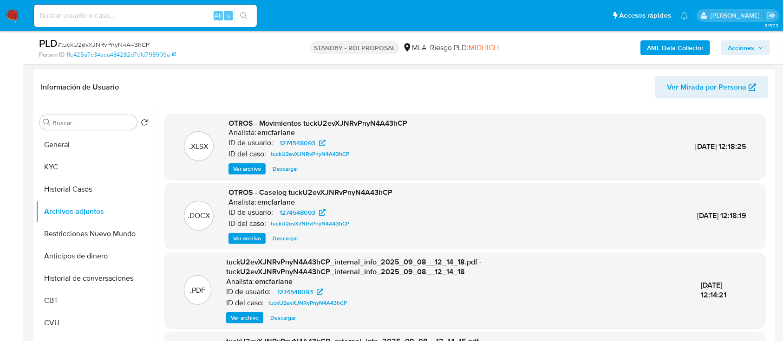
click at [287, 239] on span "Descargar" at bounding box center [286, 238] width 26 height 9
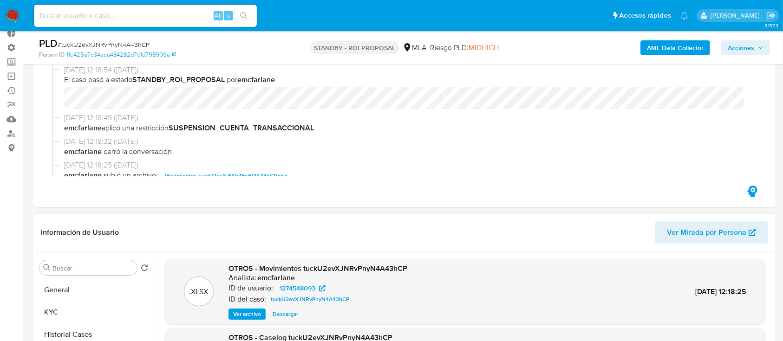
scroll to position [61, 0]
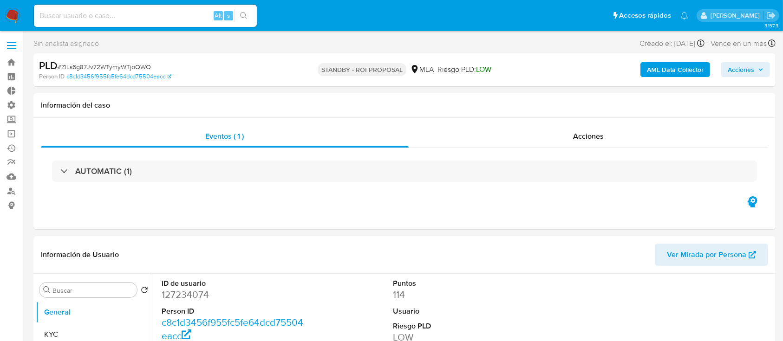
select select "10"
click at [587, 133] on span "Acciones" at bounding box center [588, 136] width 31 height 11
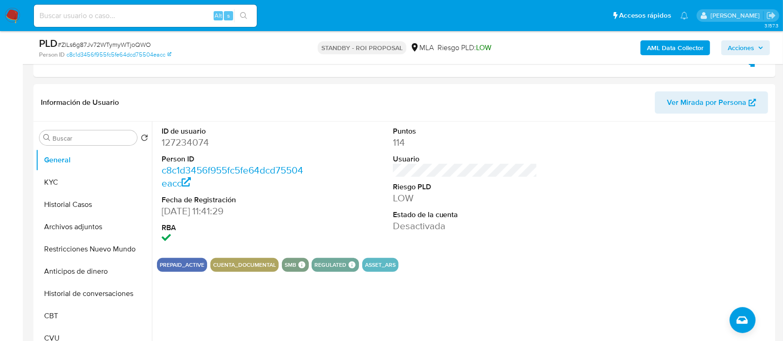
scroll to position [193, 0]
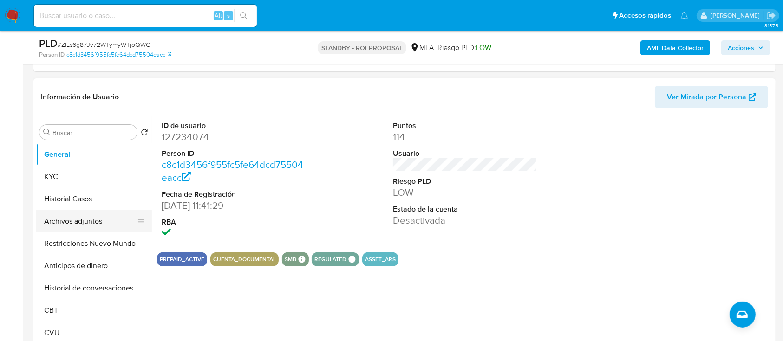
click at [73, 221] on button "Archivos adjuntos" at bounding box center [90, 221] width 109 height 22
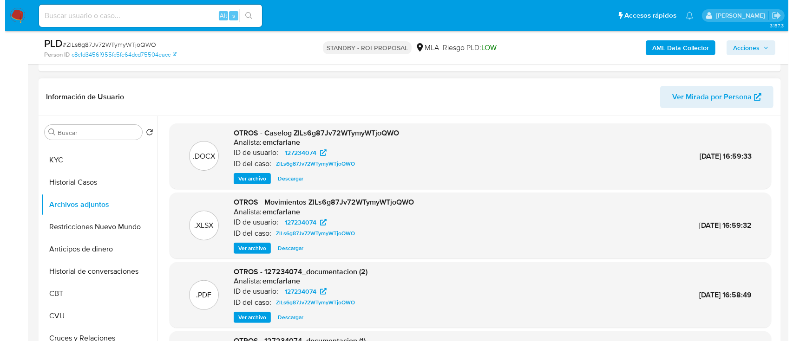
scroll to position [4, 0]
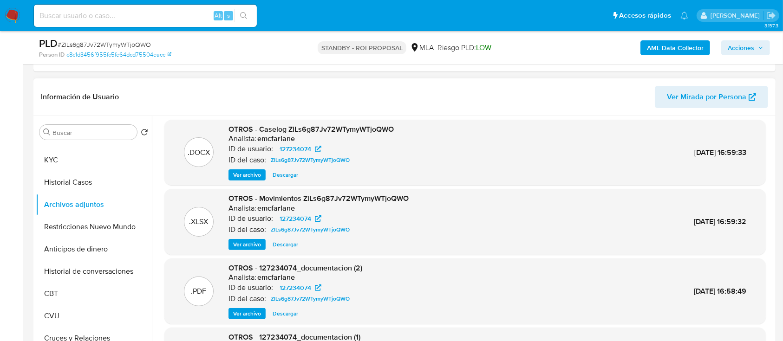
click at [249, 170] on span "Ver archivo" at bounding box center [247, 174] width 28 height 9
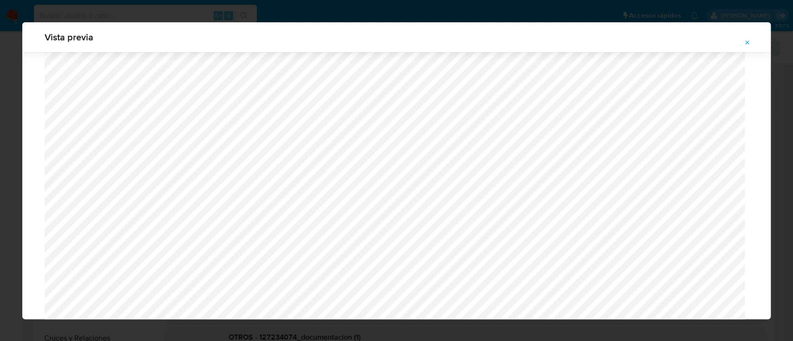
scroll to position [991, 0]
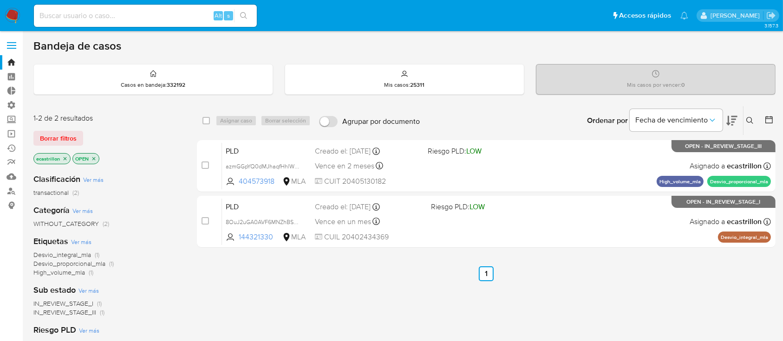
click at [67, 129] on div "1-2 de 2 resultados Borrar filtros ecastrillon OPEN" at bounding box center [107, 139] width 149 height 53
click at [67, 137] on span "Borrar filtros" at bounding box center [58, 138] width 37 height 13
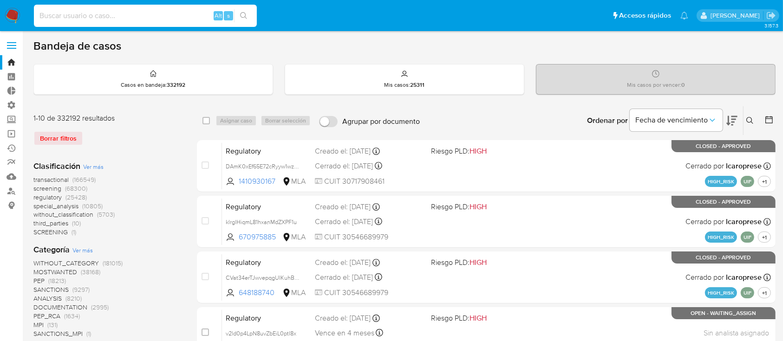
click at [82, 19] on input at bounding box center [145, 16] width 223 height 12
paste input "WLy26RmceNyzSVPedLeyyfpe"
type input "WLy26RmceNyzSVPedLeyyfpe"
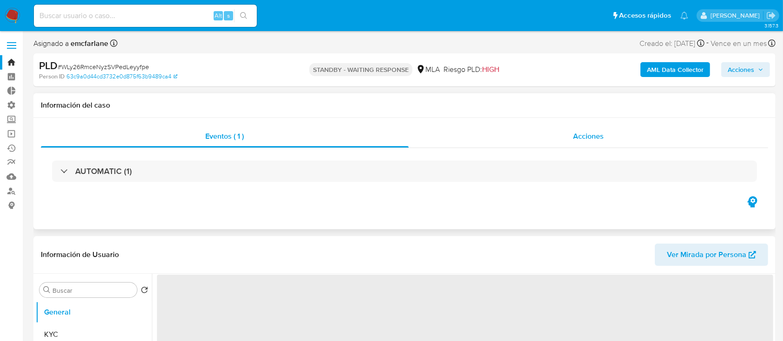
click at [518, 129] on div "Acciones" at bounding box center [589, 136] width 360 height 22
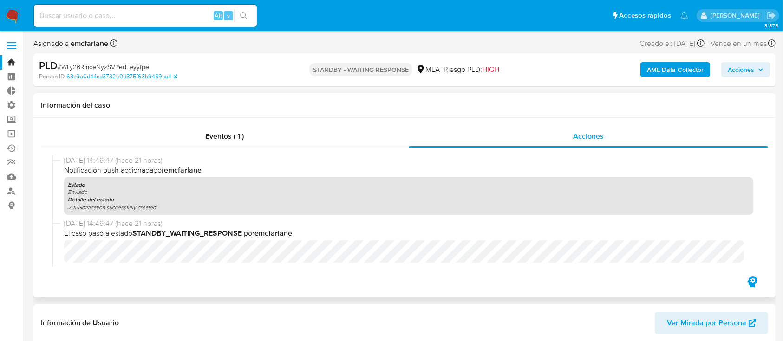
select select "10"
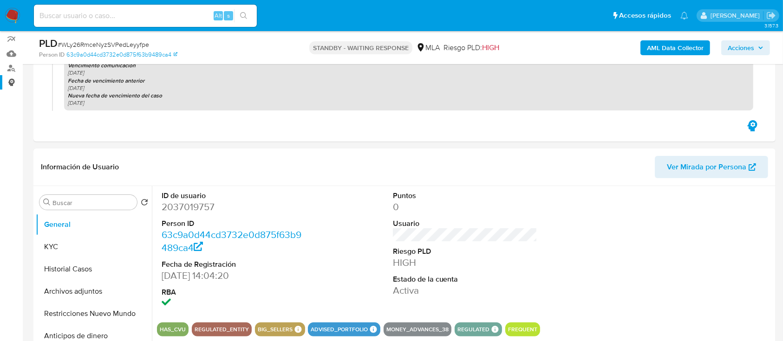
scroll to position [124, 0]
